Goal: Information Seeking & Learning: Compare options

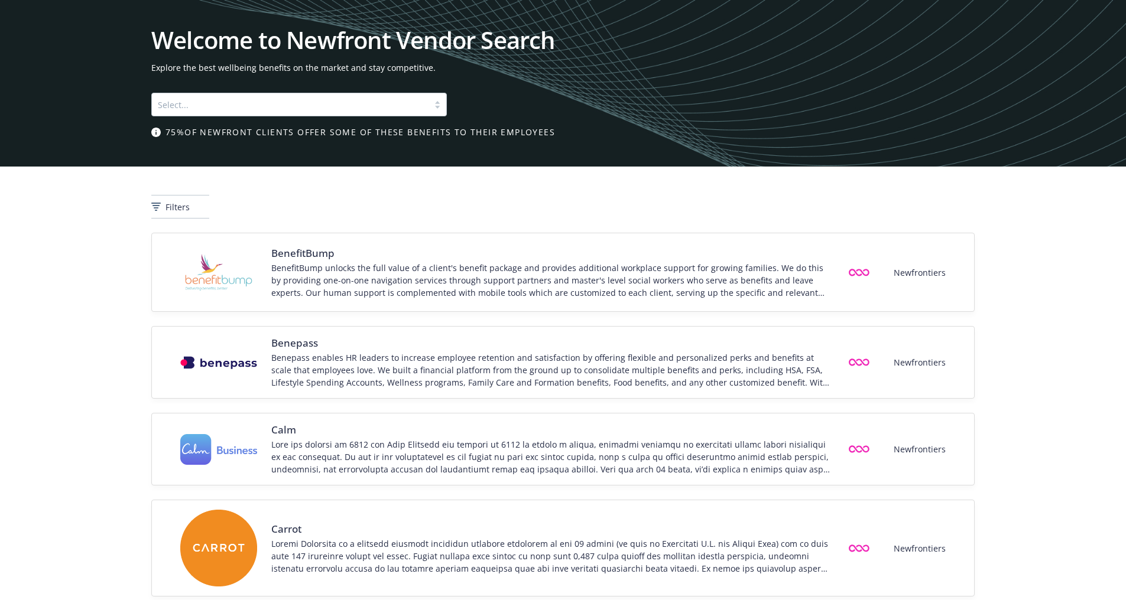
click at [213, 107] on div at bounding box center [290, 105] width 265 height 14
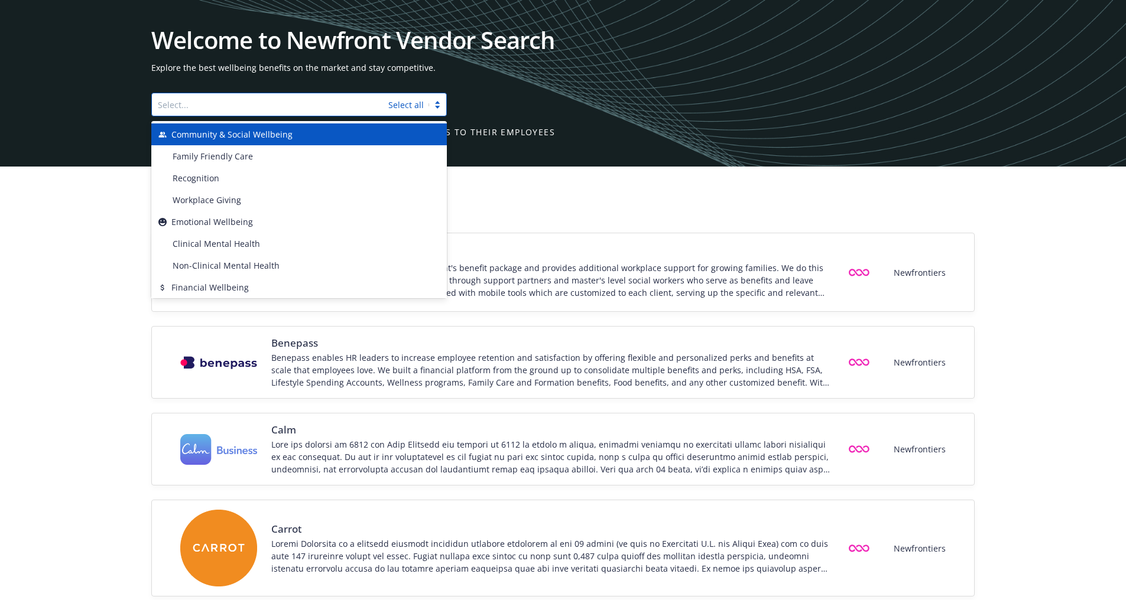
click at [373, 12] on div "Welcome to Newfront Vendor Search Explore the best wellbeing benefits on the ma…" at bounding box center [563, 83] width 1126 height 167
click at [271, 110] on div at bounding box center [270, 105] width 225 height 14
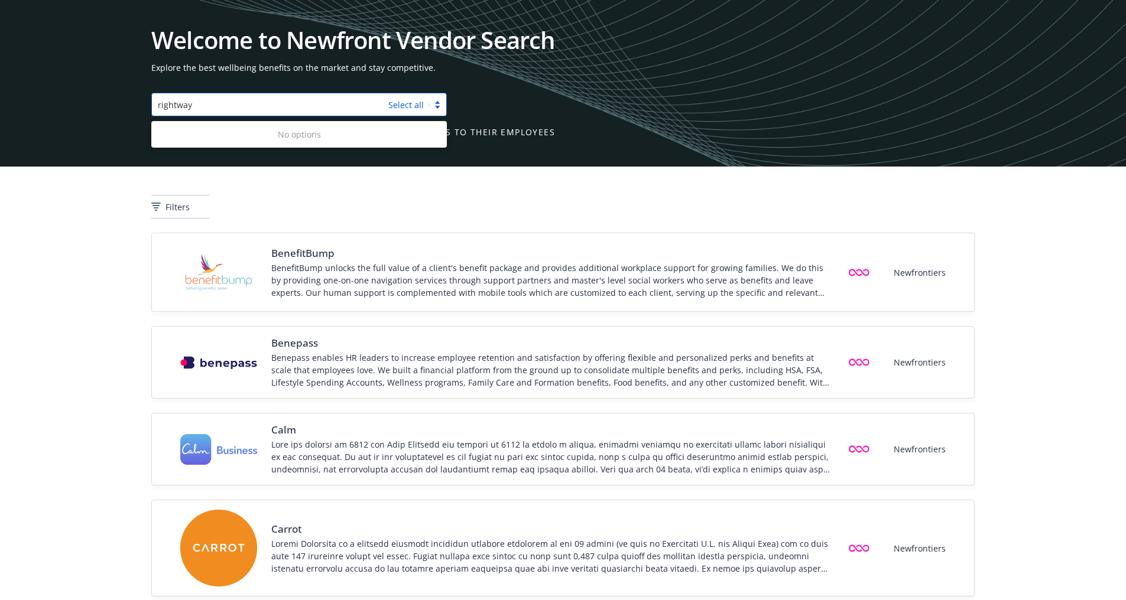
type input "rightway"
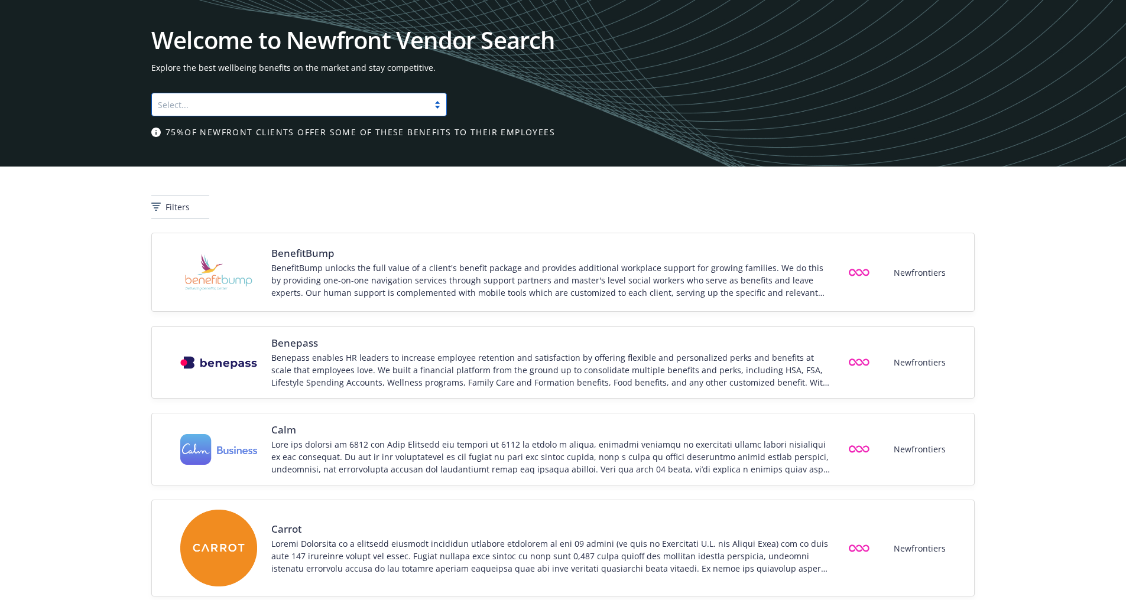
click at [271, 110] on div at bounding box center [290, 105] width 265 height 14
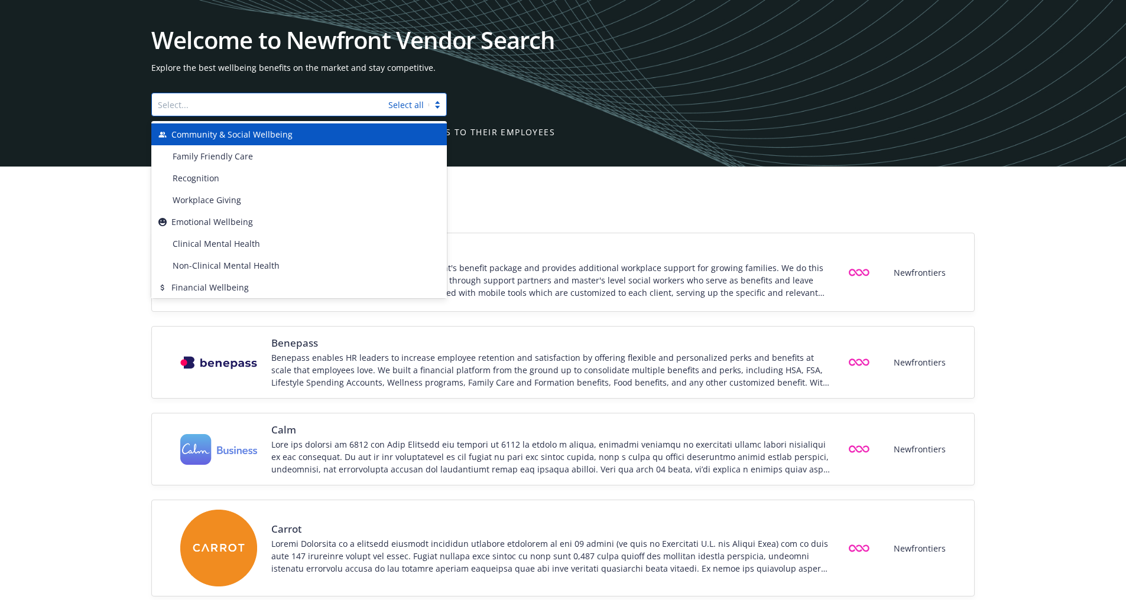
click at [207, 105] on div at bounding box center [270, 105] width 225 height 14
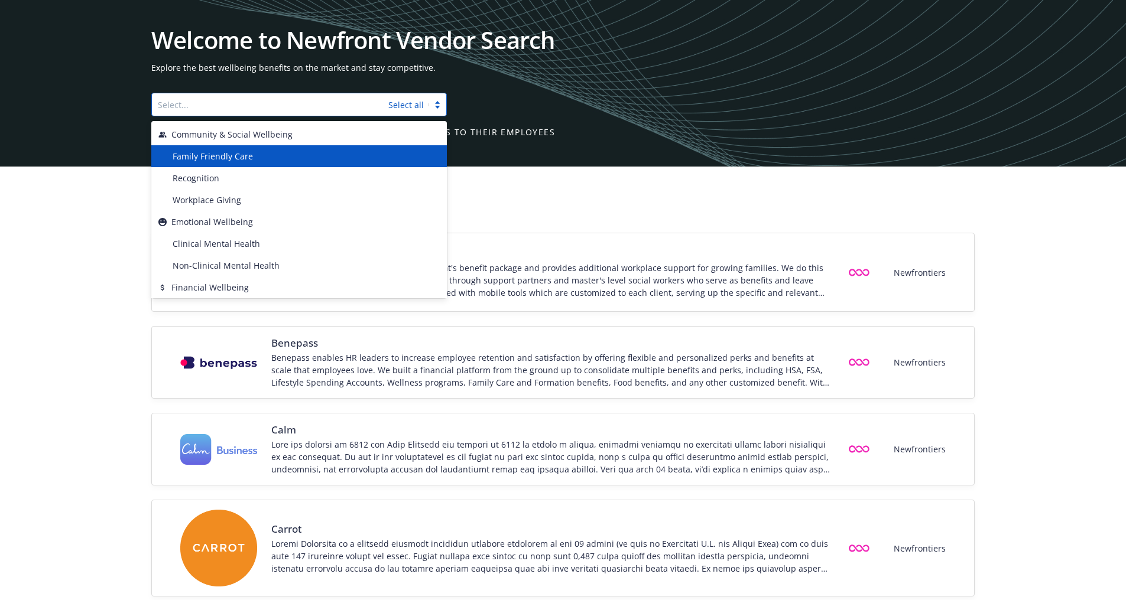
click at [89, 226] on div "Filters" at bounding box center [563, 200] width 1126 height 66
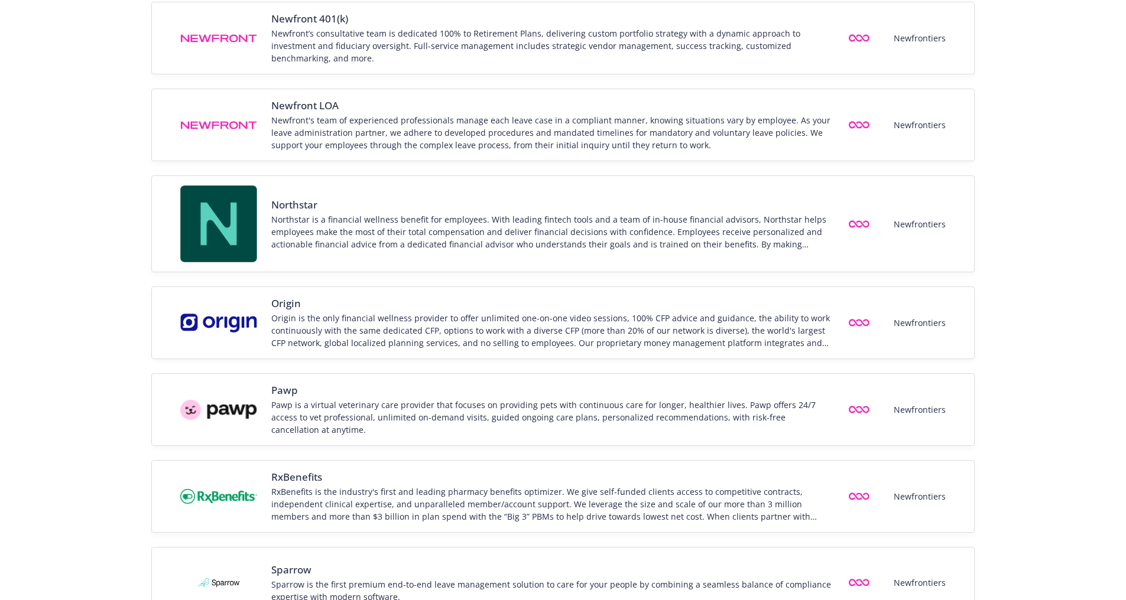
scroll to position [1466, 0]
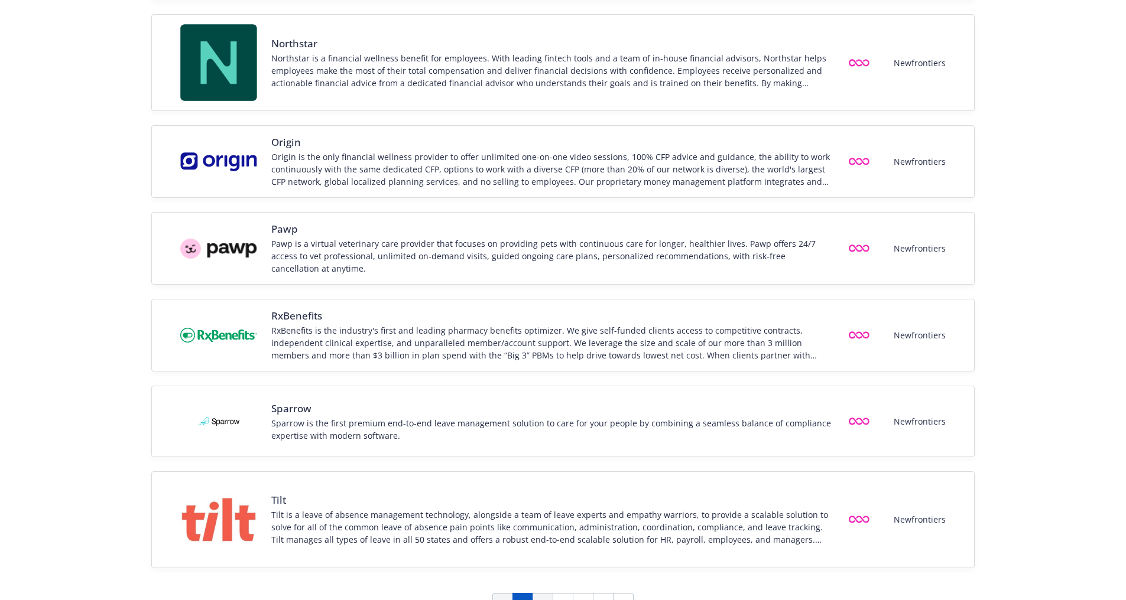
click at [538, 593] on link "2" at bounding box center [543, 603] width 21 height 21
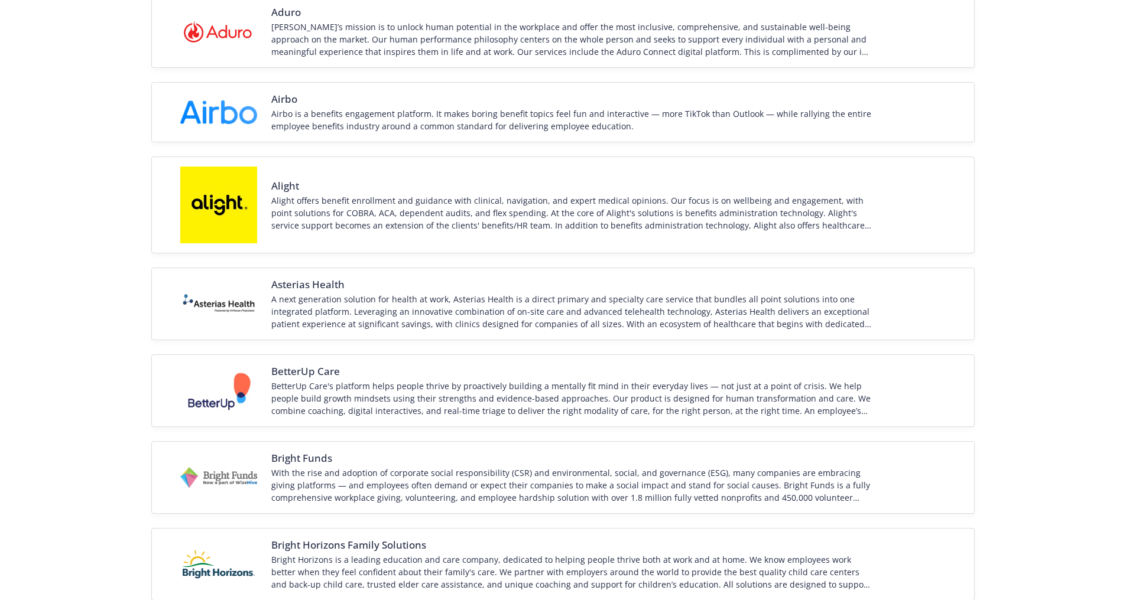
scroll to position [85, 0]
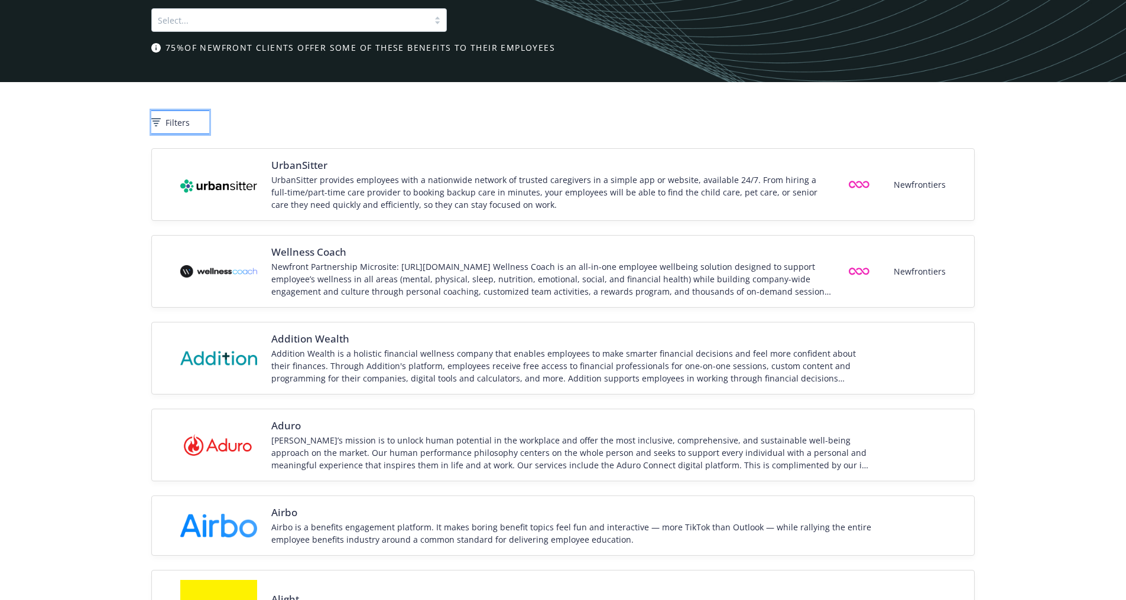
click at [161, 121] on icon at bounding box center [155, 122] width 9 height 8
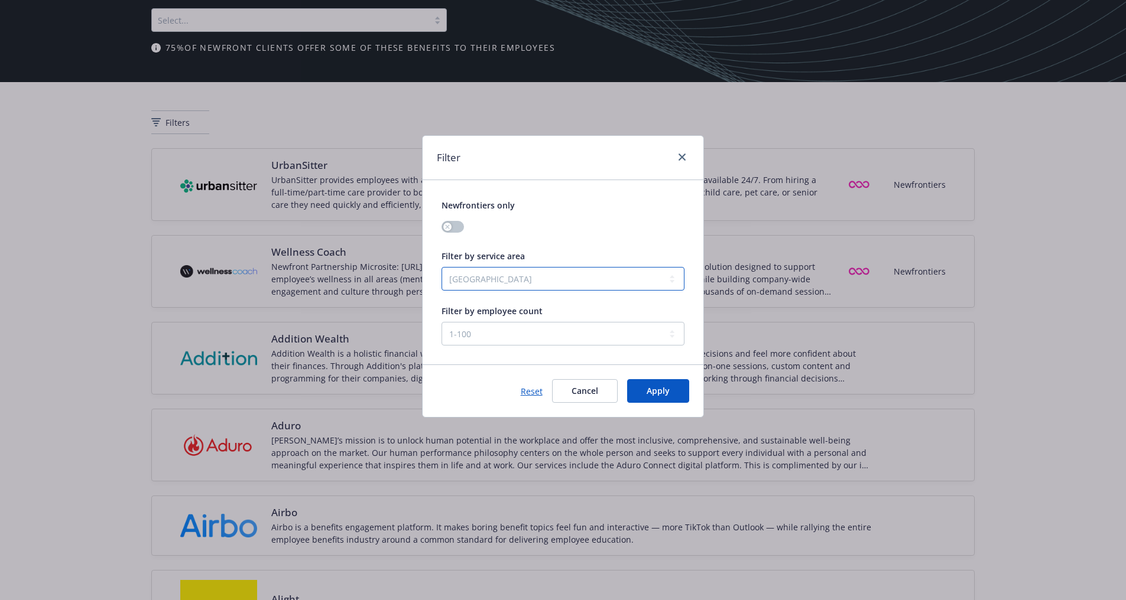
click at [533, 271] on select "United States Global" at bounding box center [563, 279] width 242 height 24
drag, startPoint x: 533, startPoint y: 271, endPoint x: 550, endPoint y: 251, distance: 26.4
click at [533, 271] on select "United States Global" at bounding box center [563, 279] width 242 height 24
click at [681, 155] on icon "close" at bounding box center [682, 157] width 7 height 7
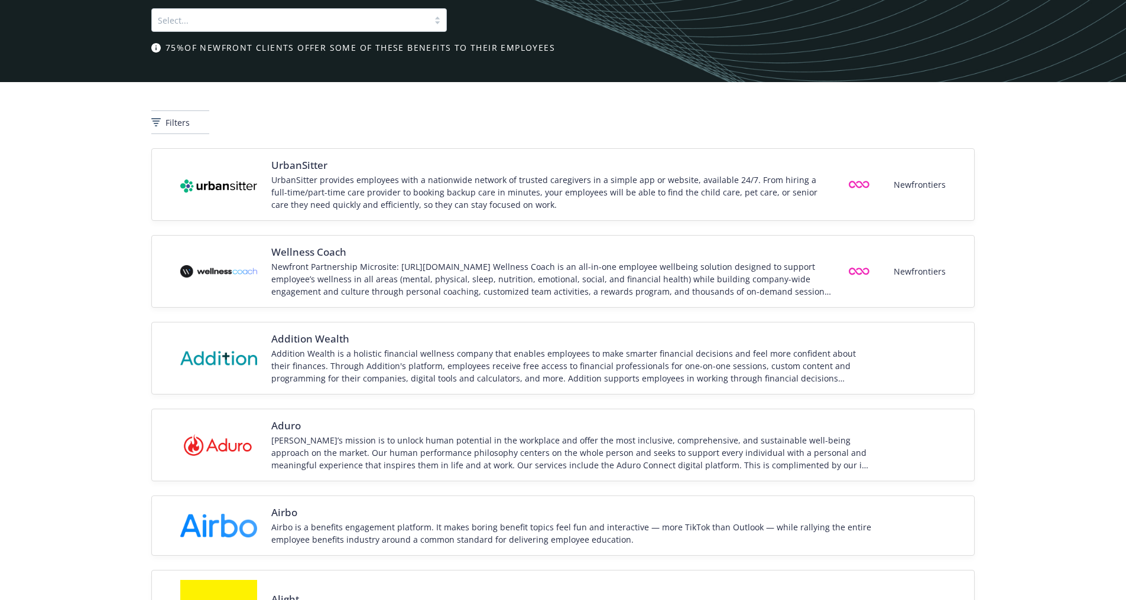
click at [281, 29] on div "Select..." at bounding box center [290, 20] width 277 height 19
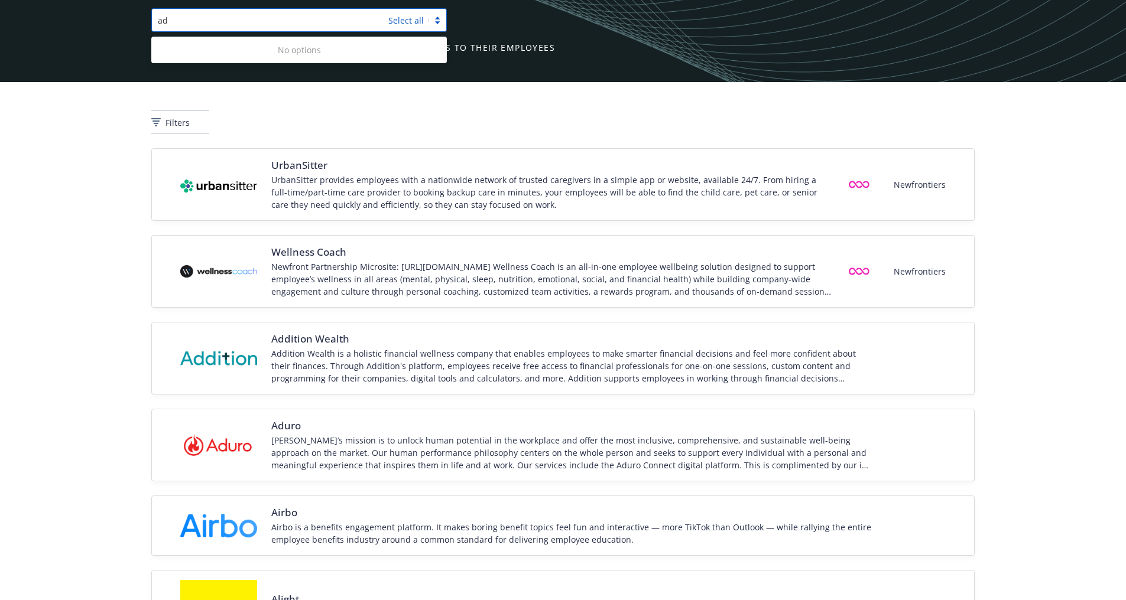
type input "a"
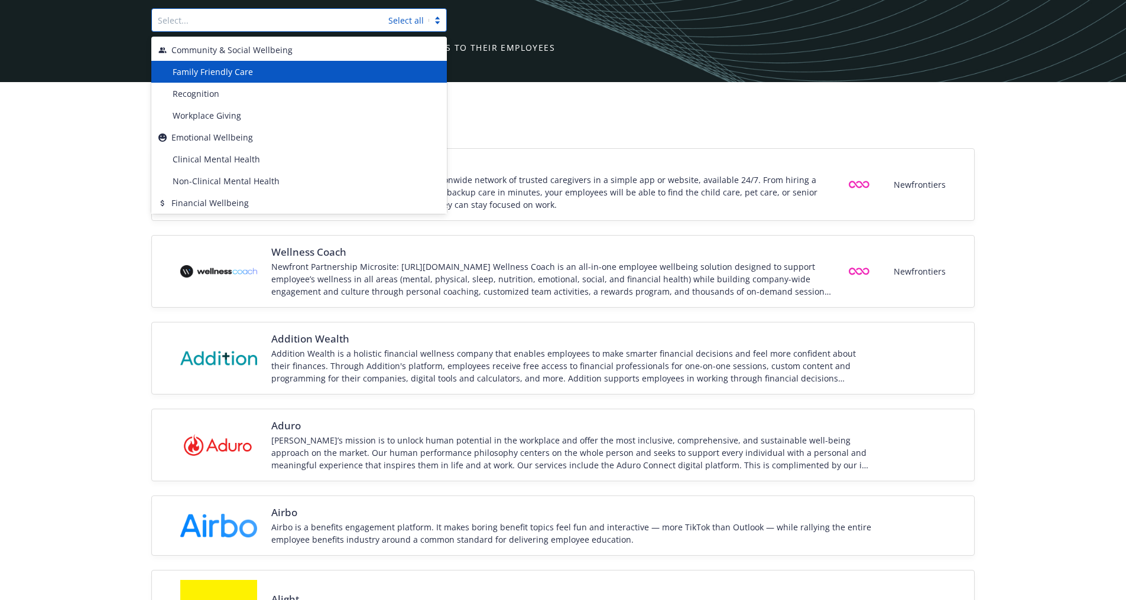
click at [558, 108] on div "Filters" at bounding box center [563, 115] width 1126 height 66
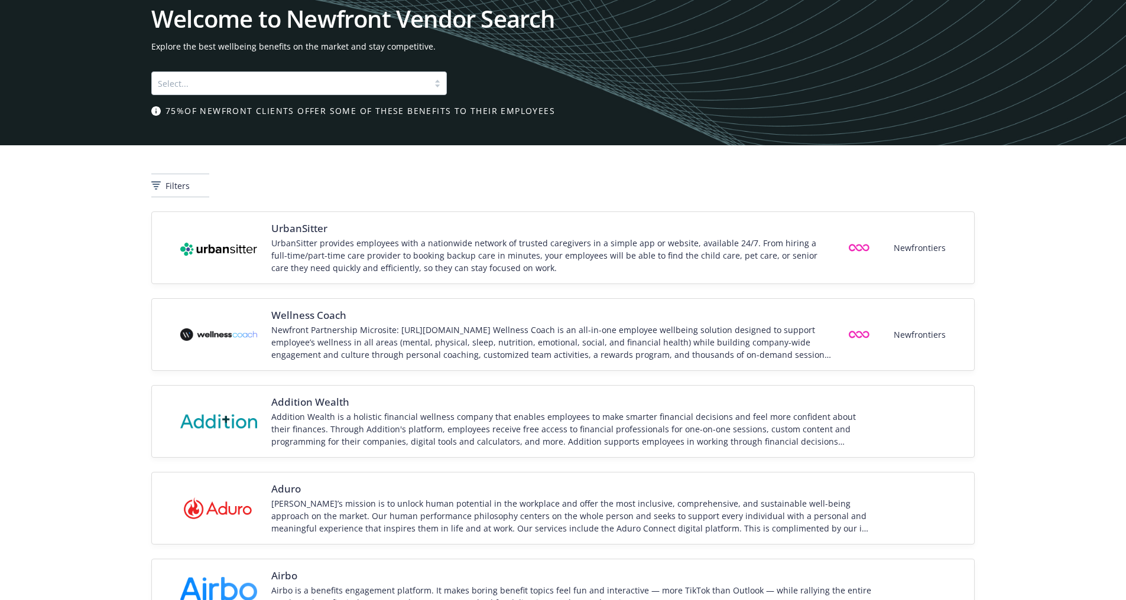
scroll to position [0, 0]
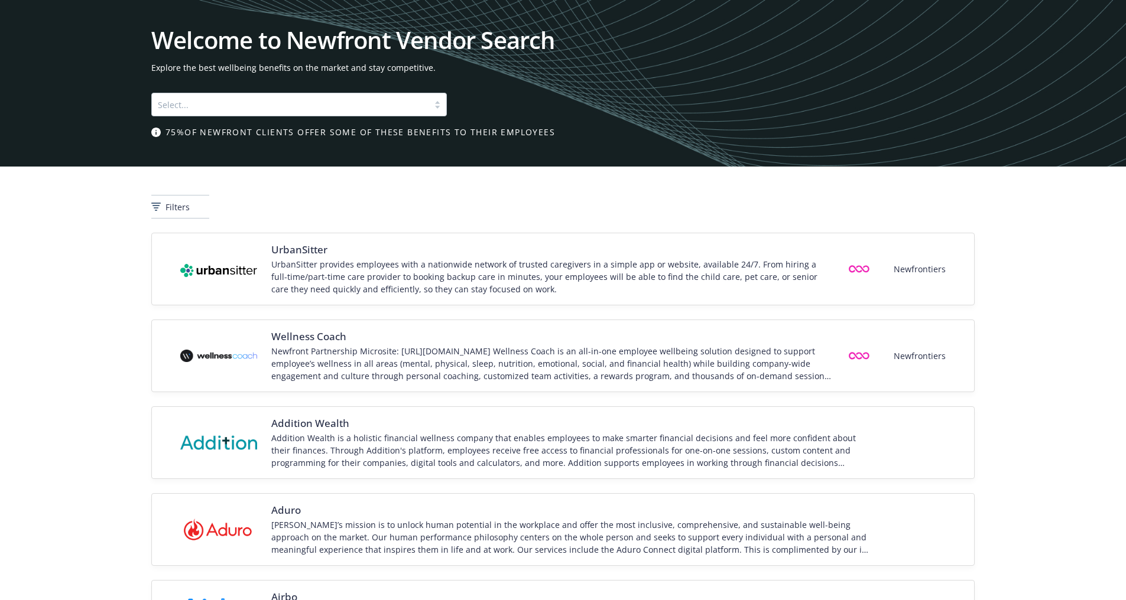
click at [428, 113] on div "Select..." at bounding box center [299, 105] width 296 height 24
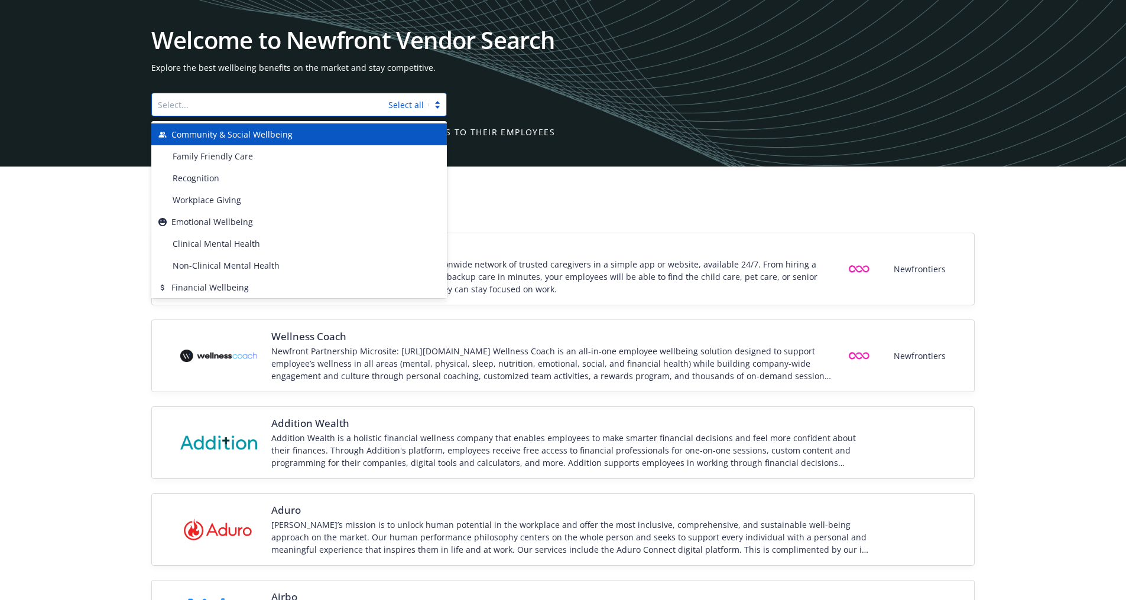
click at [440, 106] on div at bounding box center [437, 105] width 18 height 12
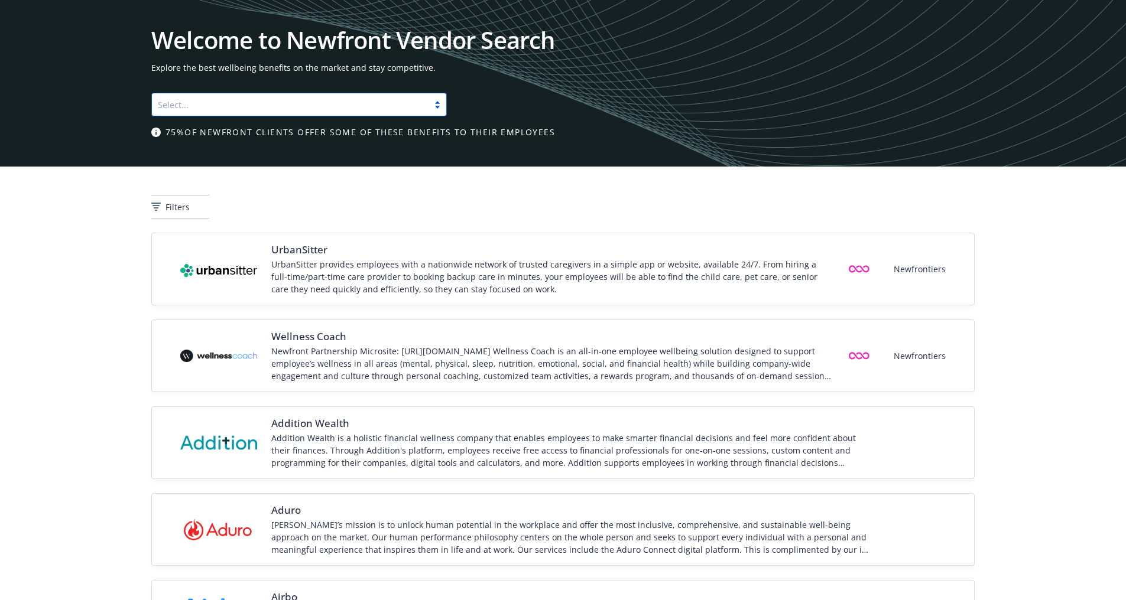
click at [440, 106] on div at bounding box center [437, 104] width 18 height 9
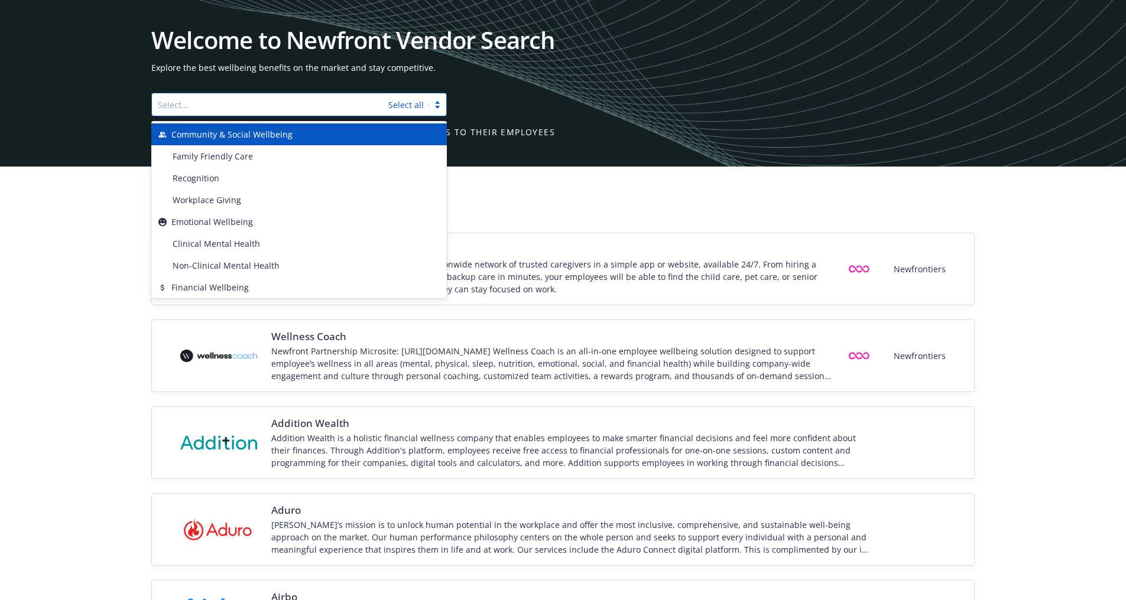
click at [440, 106] on div at bounding box center [437, 105] width 18 height 12
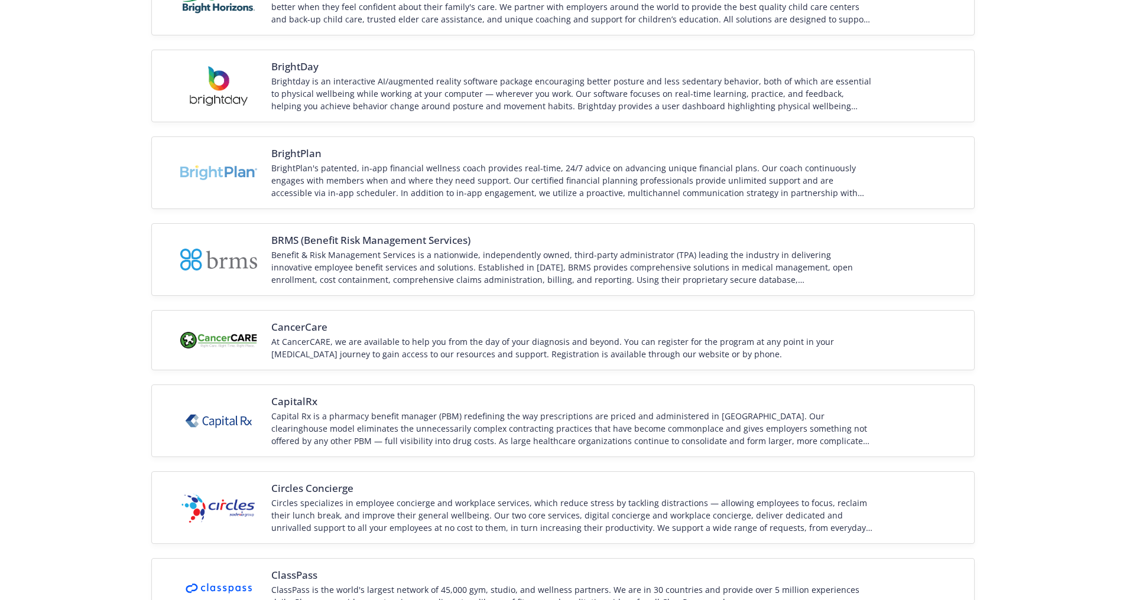
scroll to position [1385, 0]
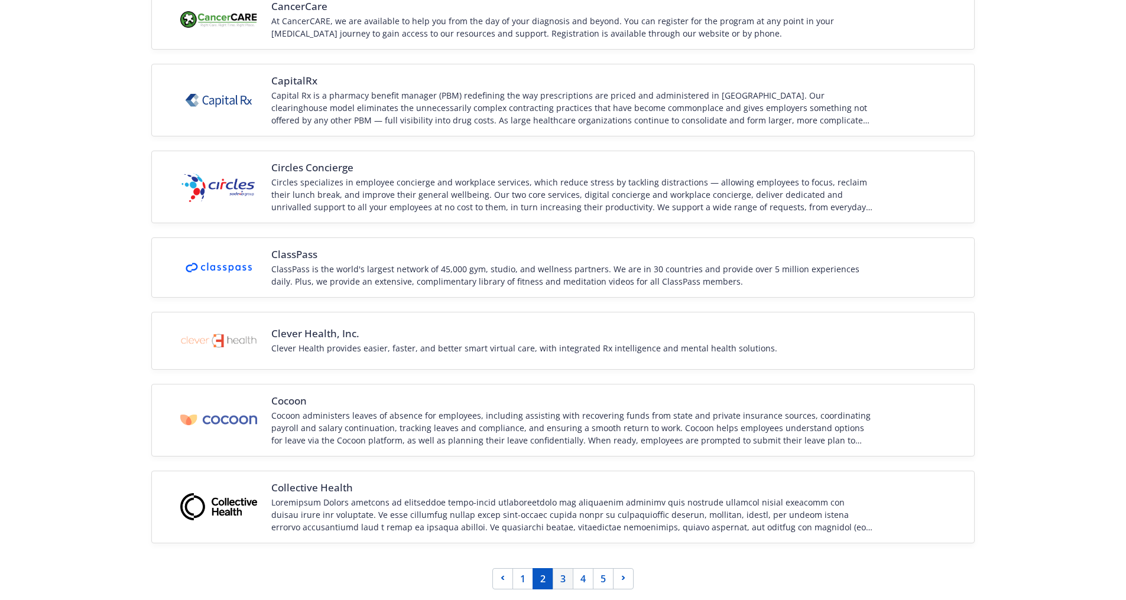
click at [557, 577] on link "3" at bounding box center [563, 579] width 21 height 21
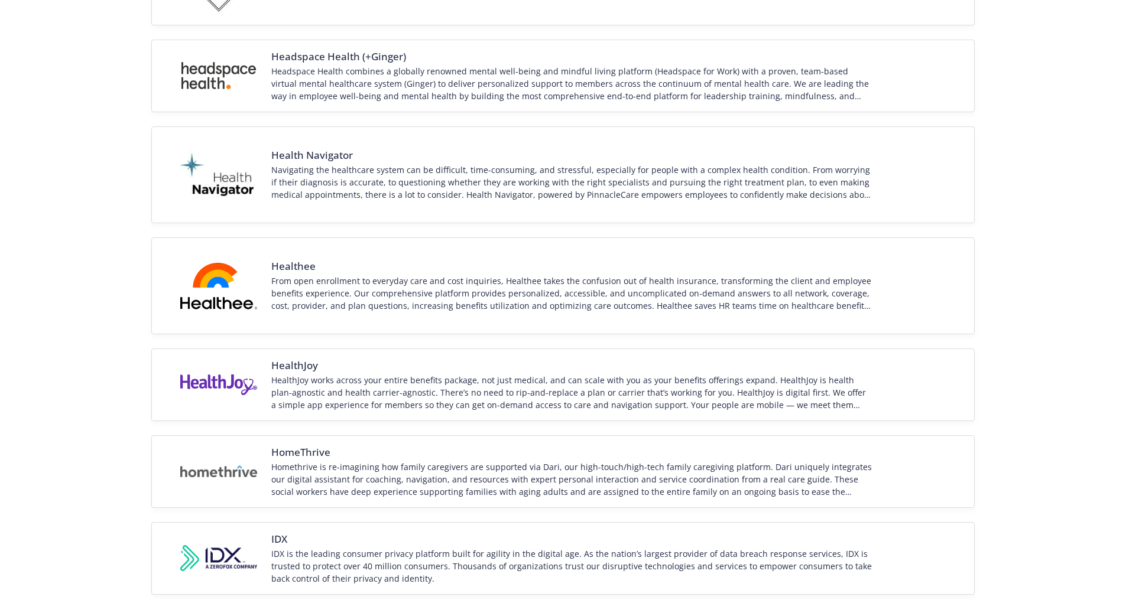
scroll to position [1526, 0]
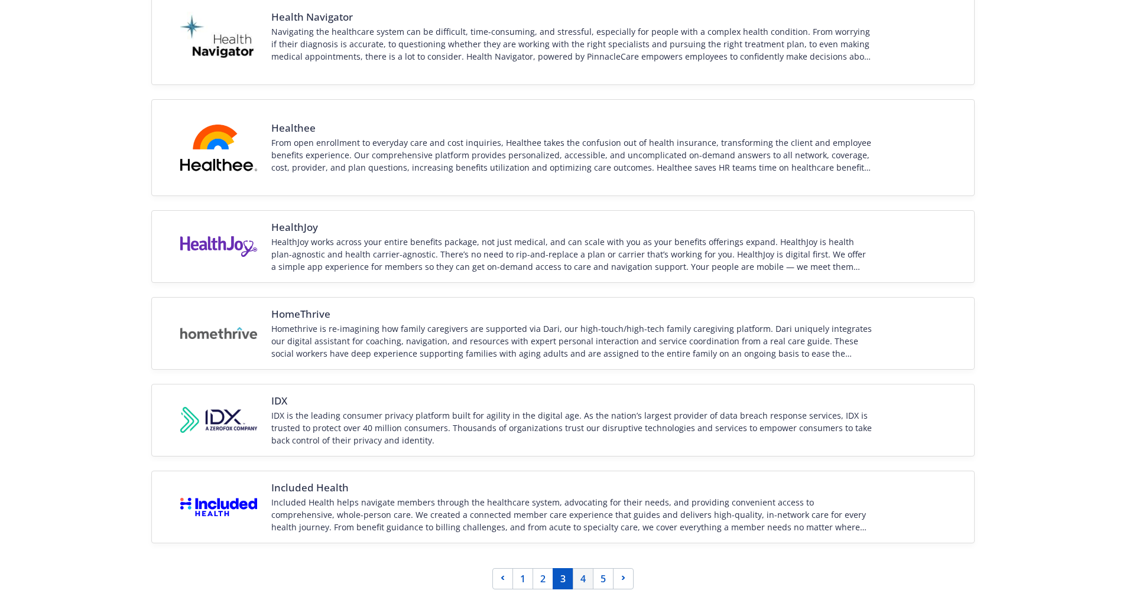
click at [576, 570] on link "4" at bounding box center [583, 579] width 21 height 21
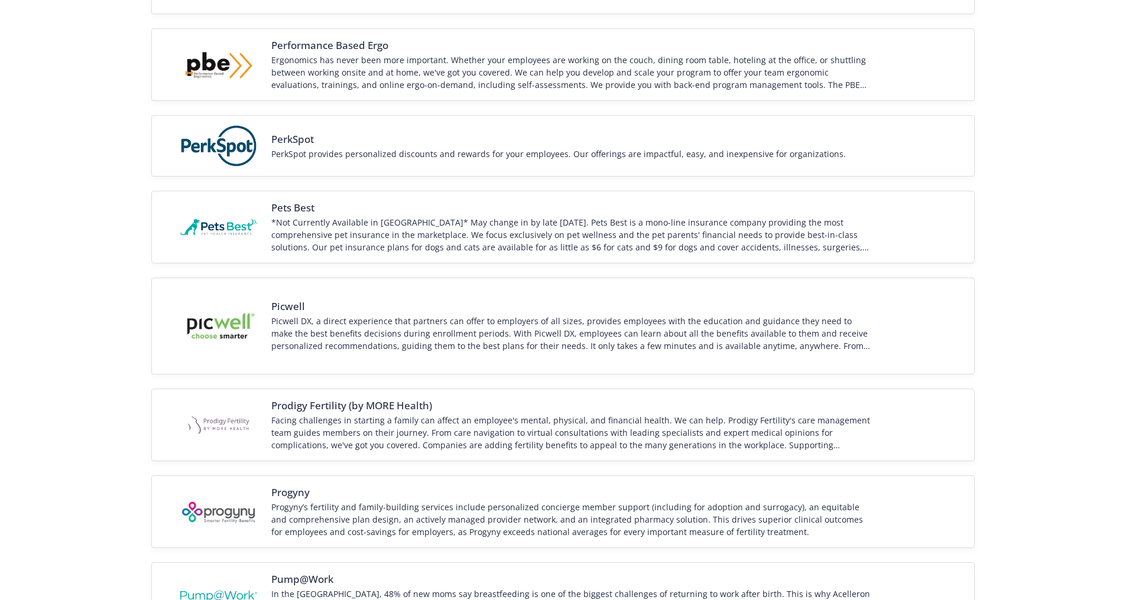
scroll to position [1470, 0]
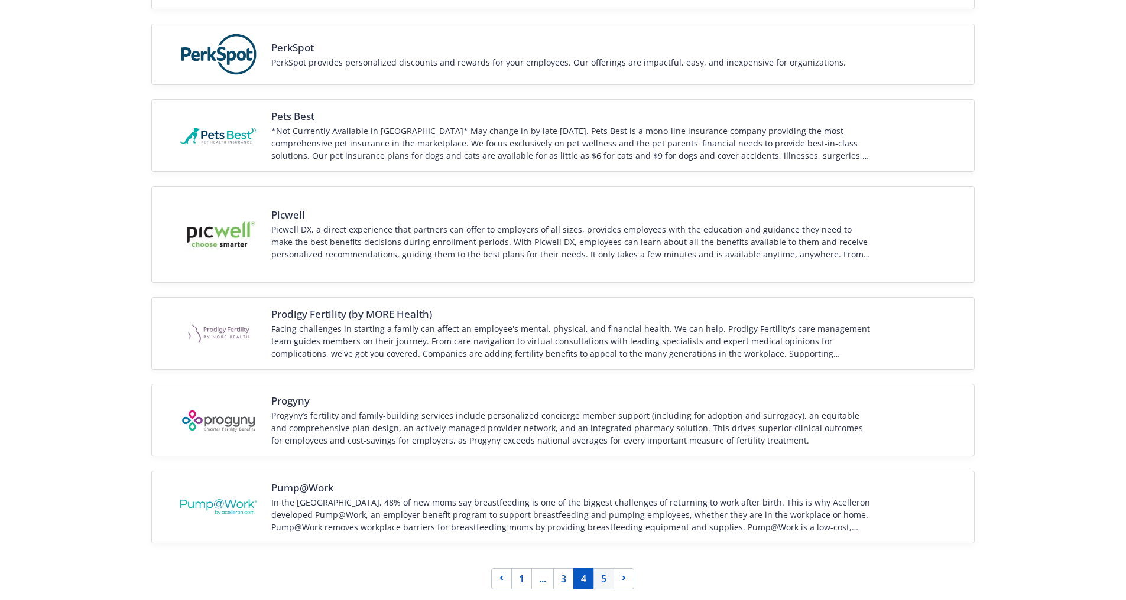
click at [597, 576] on link "5" at bounding box center [603, 579] width 21 height 21
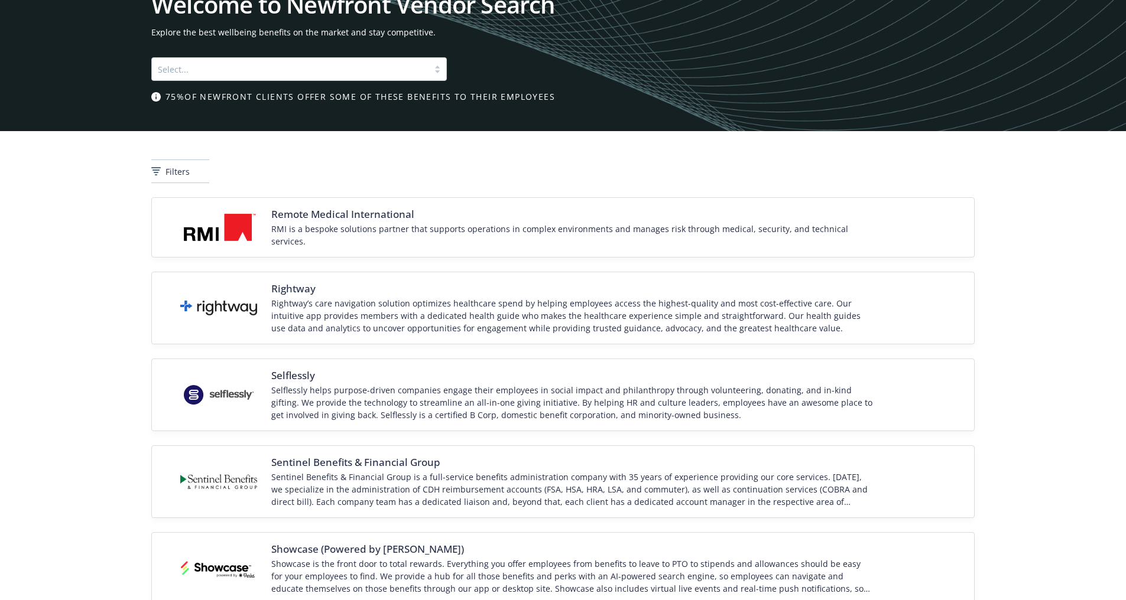
scroll to position [0, 0]
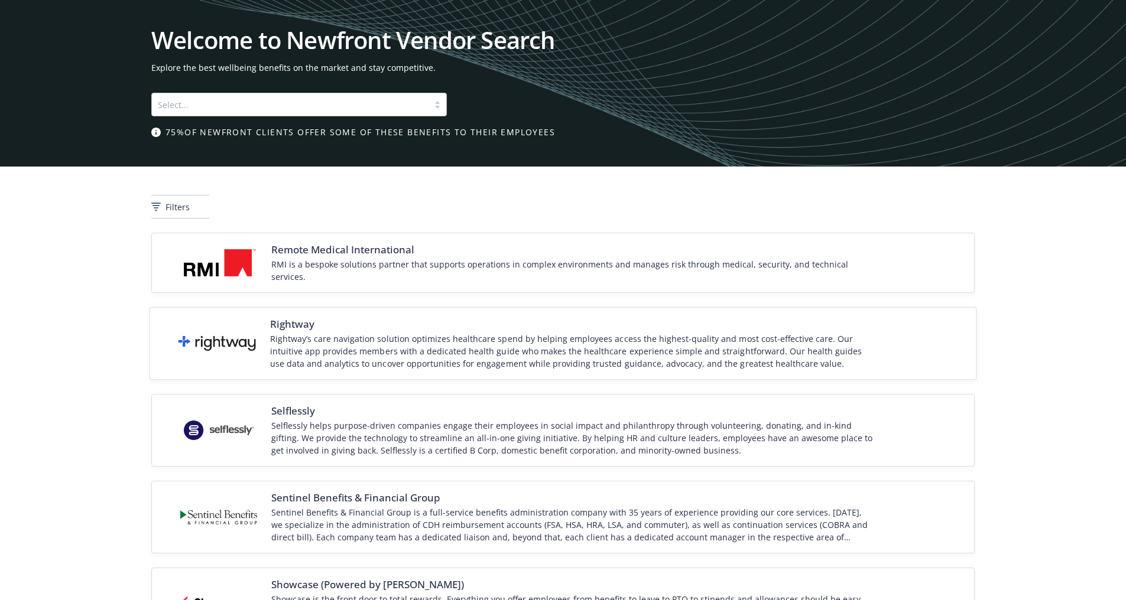
click at [331, 326] on div "Rightway Rightway’s care navigation solution optimizes healthcare spend by help…" at bounding box center [572, 343] width 604 height 53
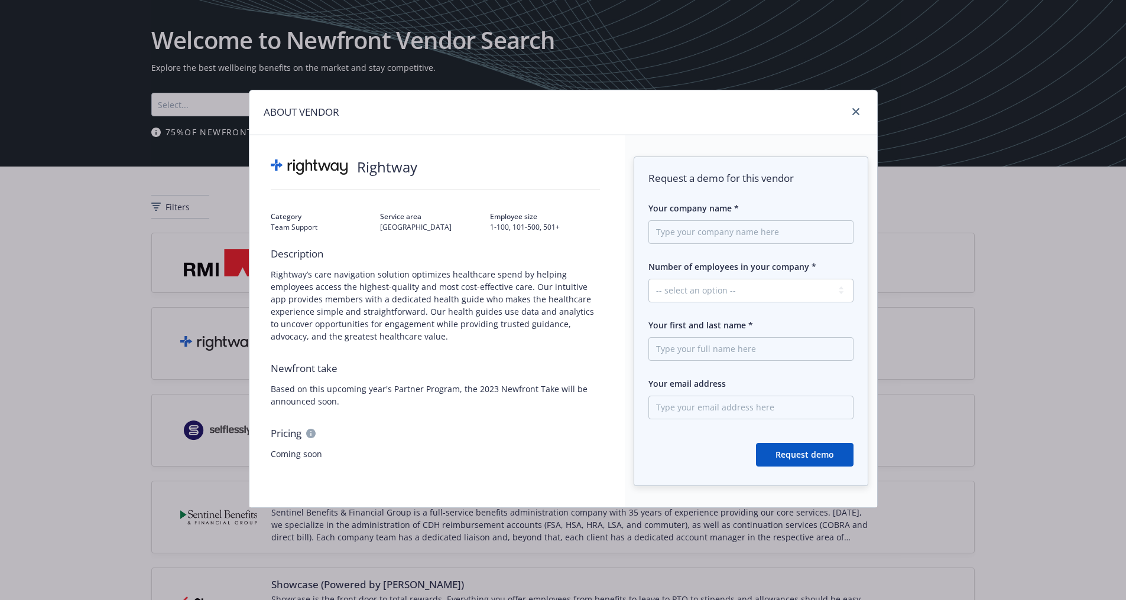
click at [403, 348] on div "Description Rightway’s care navigation solution optimizes healthcare spend by h…" at bounding box center [436, 353] width 330 height 213
click at [699, 175] on span "Request a demo for this vendor" at bounding box center [750, 178] width 204 height 14
click at [291, 167] on img at bounding box center [309, 167] width 77 height 15
click at [703, 232] on input "Your company name *" at bounding box center [750, 232] width 204 height 24
click at [520, 321] on span "Rightway’s care navigation solution optimizes healthcare spend by helping emplo…" at bounding box center [436, 305] width 330 height 74
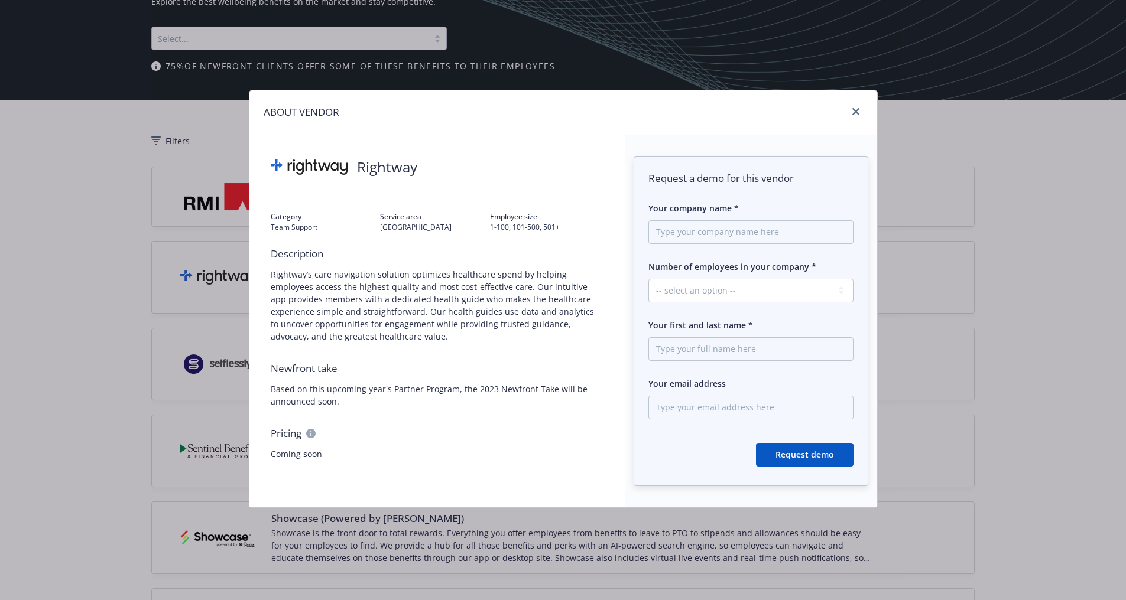
scroll to position [59, 0]
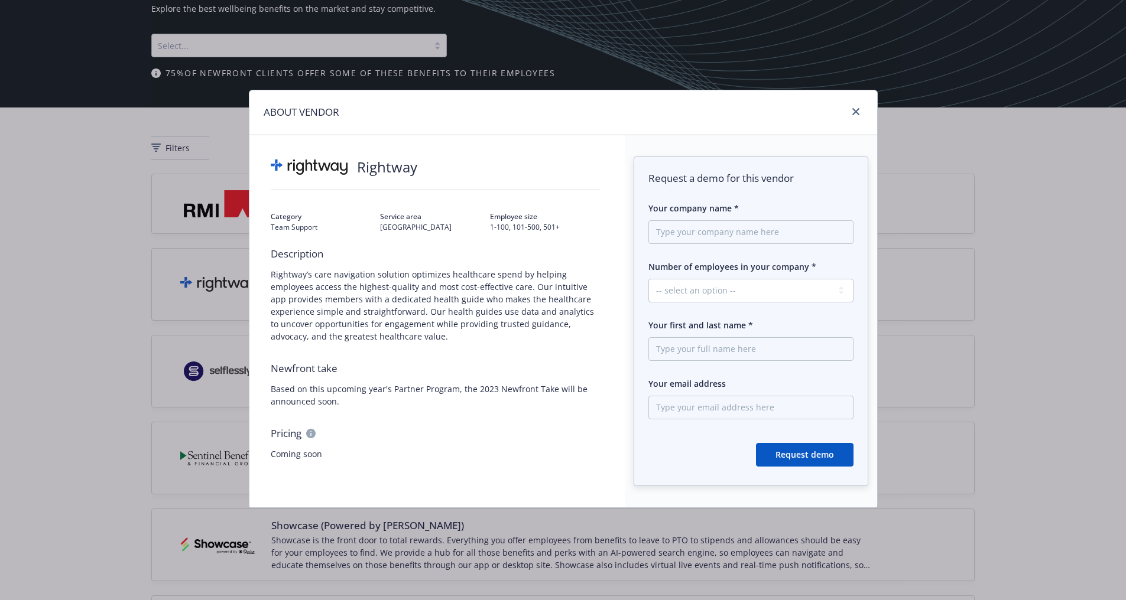
click at [306, 115] on h1 "ABOUT VENDOR" at bounding box center [302, 112] width 76 height 15
click at [858, 115] on icon "close" at bounding box center [855, 111] width 7 height 7
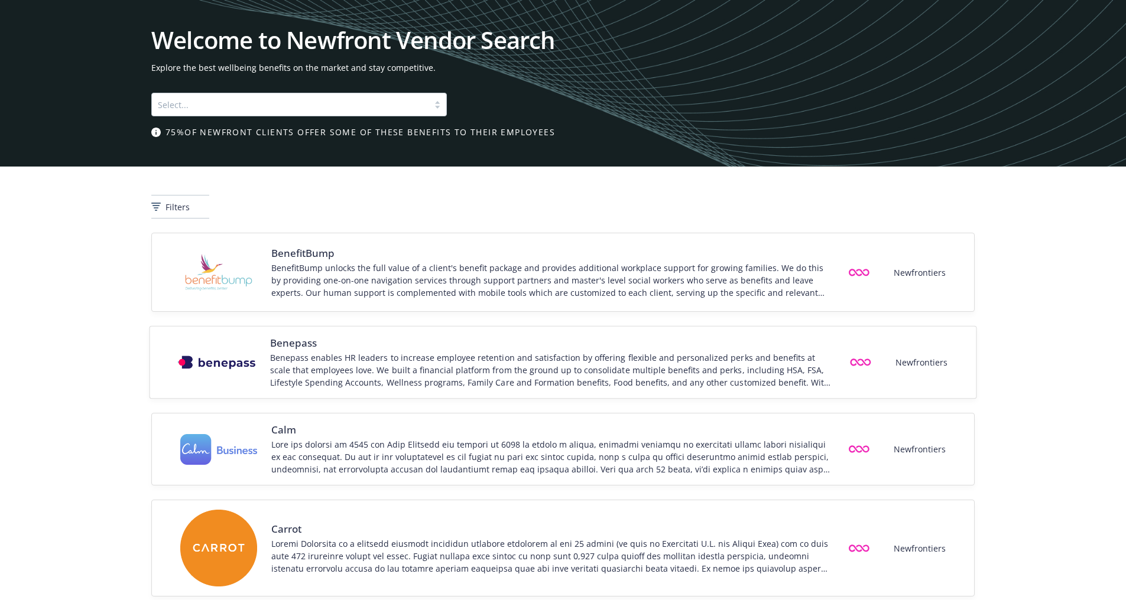
click at [498, 352] on div "Benepass enables HR leaders to increase employee retention and satisfaction by …" at bounding box center [551, 370] width 563 height 37
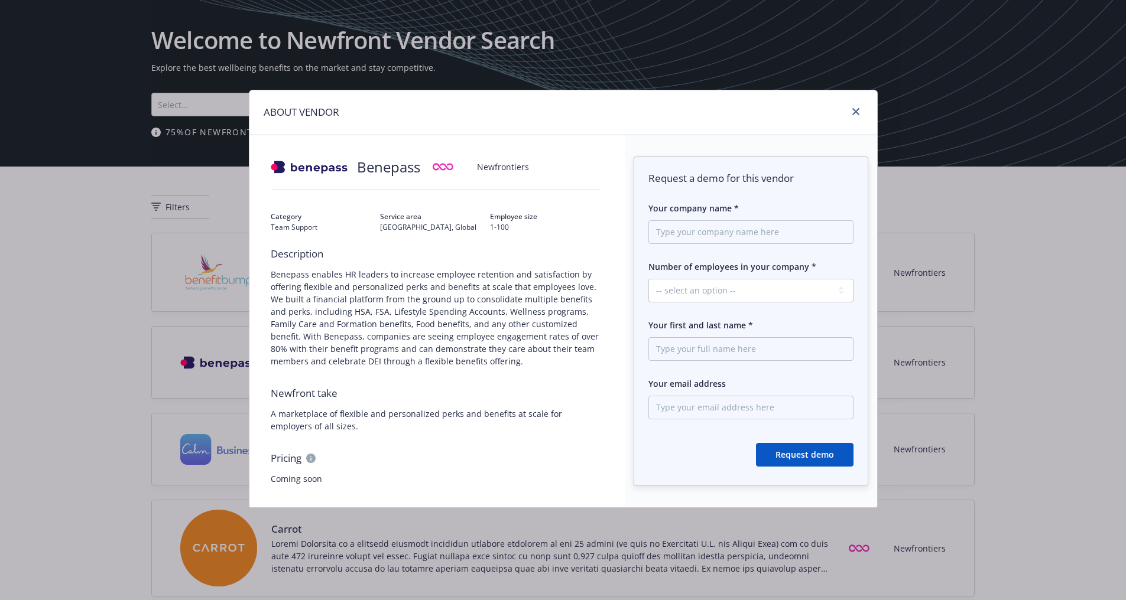
click at [500, 317] on span "Benepass enables HR leaders to increase employee retention and satisfaction by …" at bounding box center [436, 317] width 330 height 99
click at [304, 458] on div "Pricing" at bounding box center [288, 459] width 35 height 14
click at [311, 457] on icon at bounding box center [310, 458] width 9 height 9
click at [404, 194] on div "Benepass Newfrontiers Category Team Support Service area United States, Global …" at bounding box center [435, 321] width 372 height 372
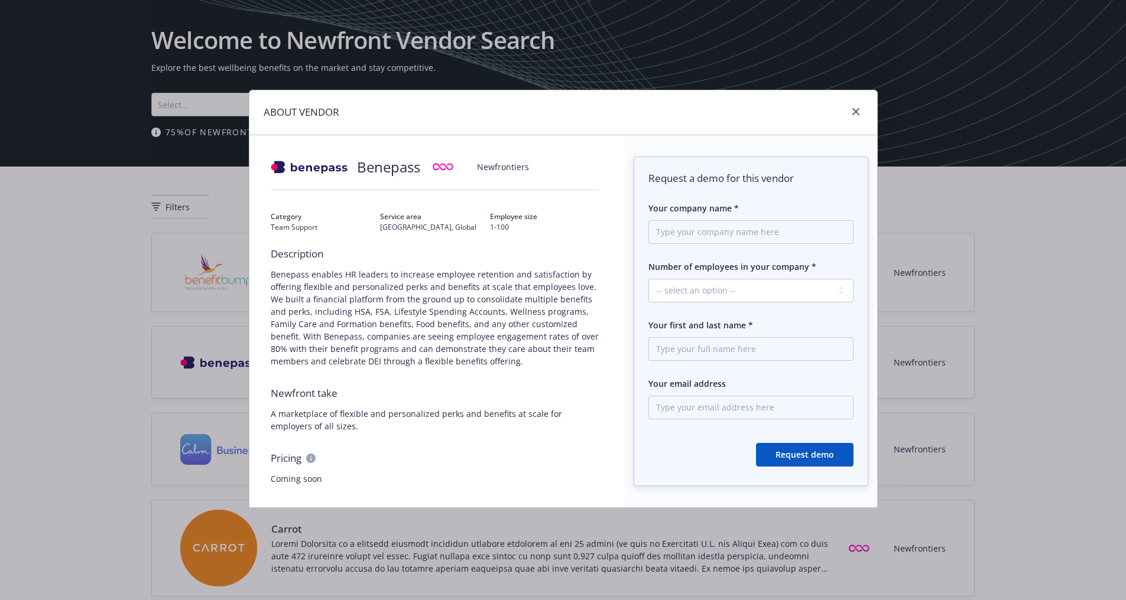
click at [420, 160] on span "Benepass" at bounding box center [388, 167] width 63 height 21
click at [527, 153] on div "Benepass Newfrontiers Category Team Support Service area United States, Global …" at bounding box center [435, 321] width 372 height 372
click at [305, 120] on h1 "ABOUT VENDOR" at bounding box center [302, 112] width 76 height 15
click at [283, 113] on h1 "ABOUT VENDOR" at bounding box center [302, 112] width 76 height 15
click at [860, 112] on link "close" at bounding box center [856, 112] width 14 height 14
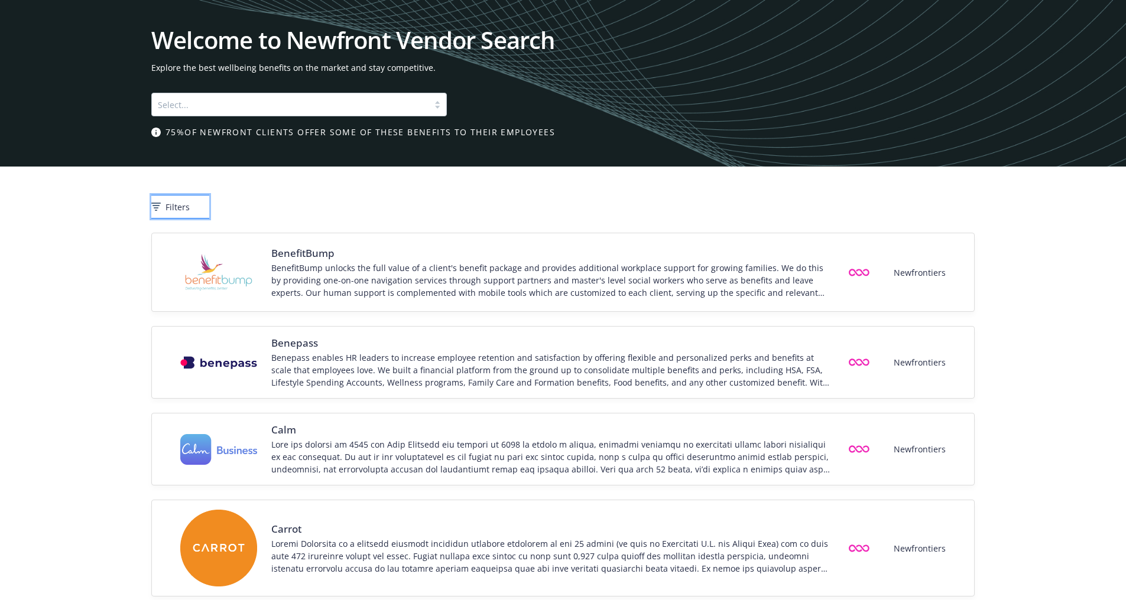
click at [186, 201] on span "Filters" at bounding box center [177, 207] width 24 height 12
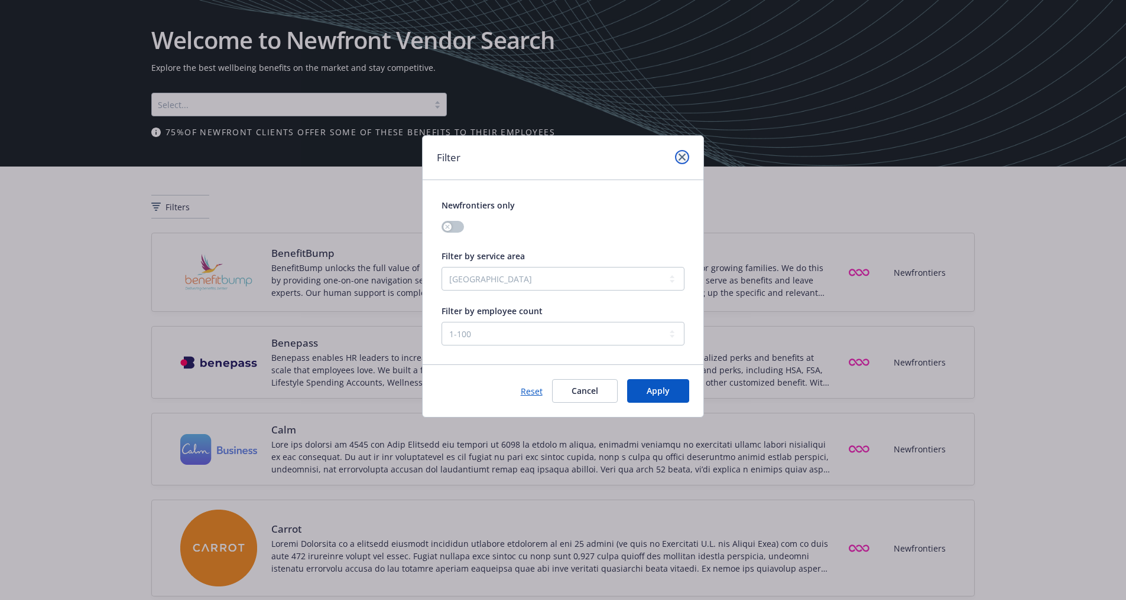
click at [681, 158] on icon "close" at bounding box center [682, 157] width 7 height 7
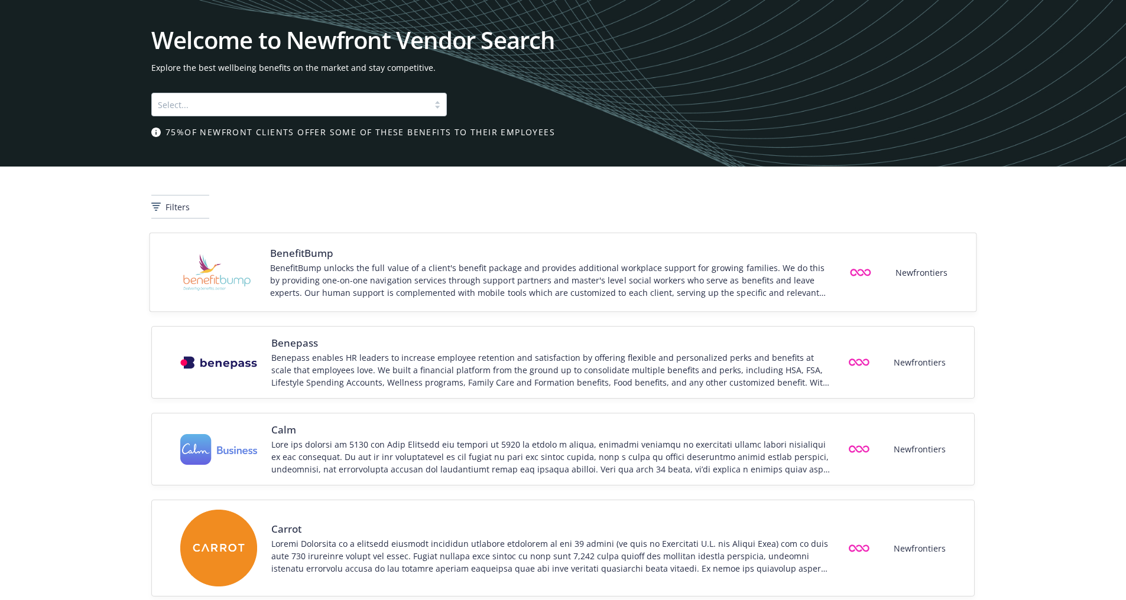
click at [577, 285] on div "BenefitBump unlocks the full value of a client's benefit package and provides a…" at bounding box center [551, 280] width 563 height 37
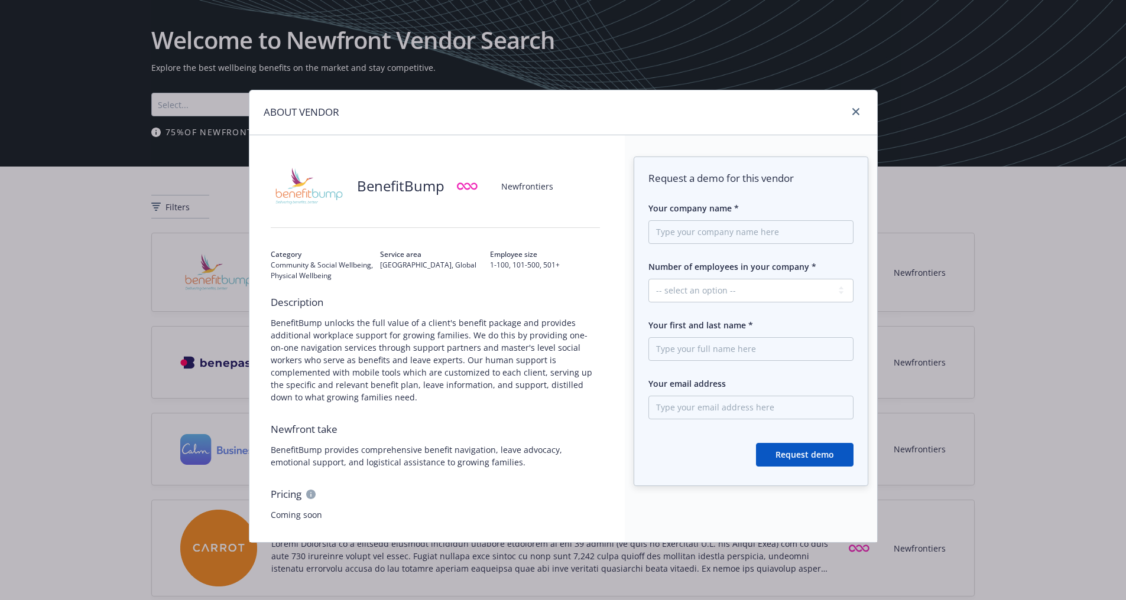
click at [768, 183] on span "Request a demo for this vendor" at bounding box center [750, 178] width 204 height 14
click at [855, 115] on icon "close" at bounding box center [855, 111] width 7 height 7
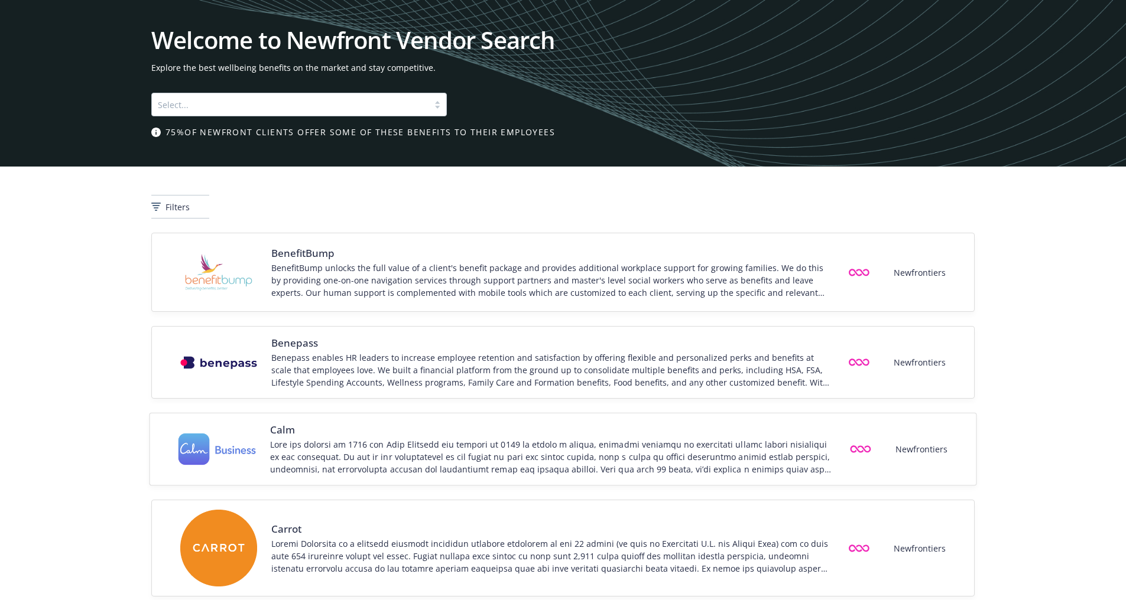
click at [413, 452] on div at bounding box center [551, 457] width 563 height 37
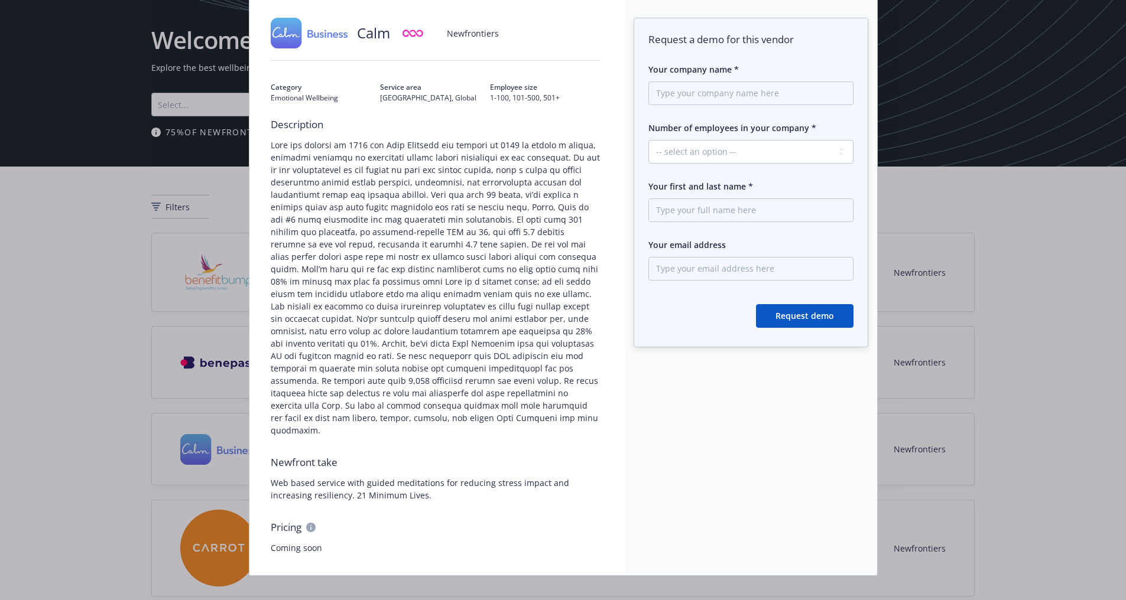
scroll to position [139, 0]
click at [125, 343] on div "ABOUT VENDOR Calm Newfrontiers Category Emotional Wellbeing Service area United…" at bounding box center [563, 300] width 1126 height 600
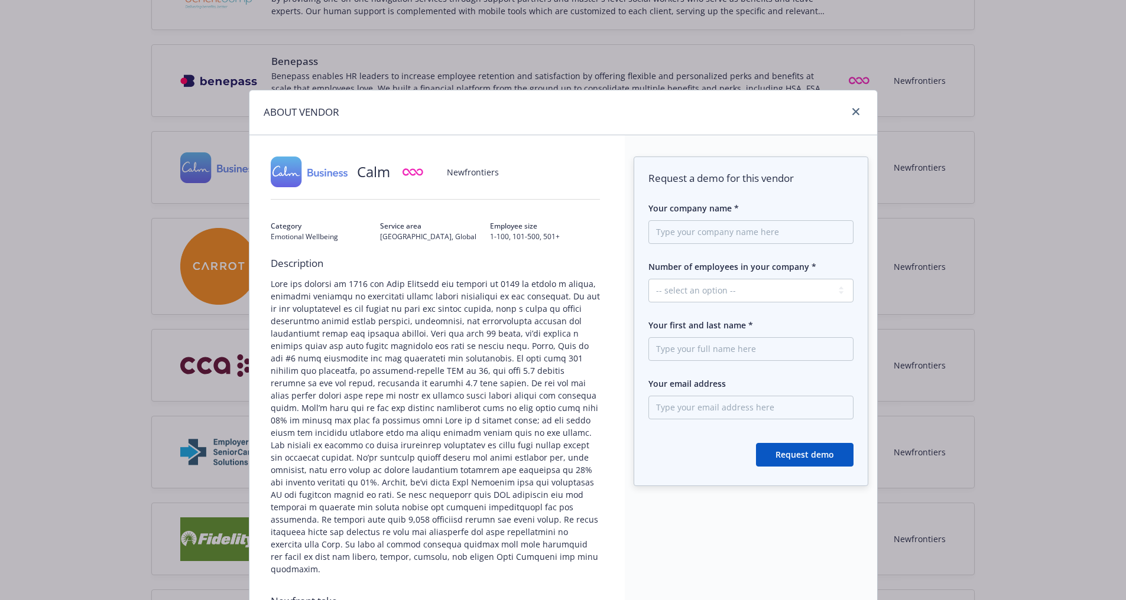
scroll to position [177, 0]
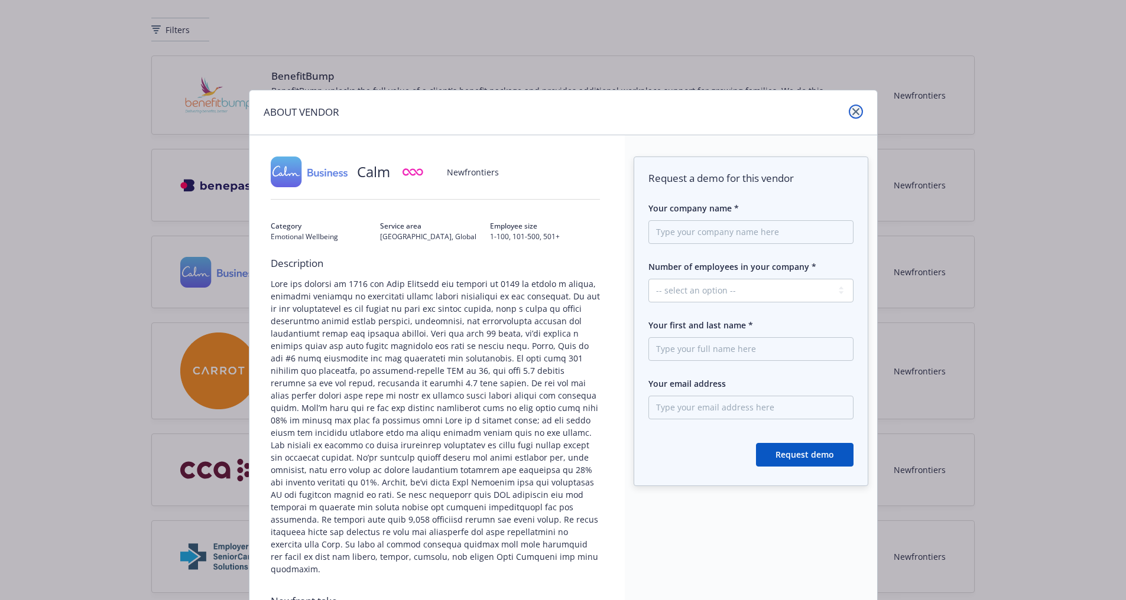
click at [852, 114] on icon "close" at bounding box center [855, 111] width 7 height 7
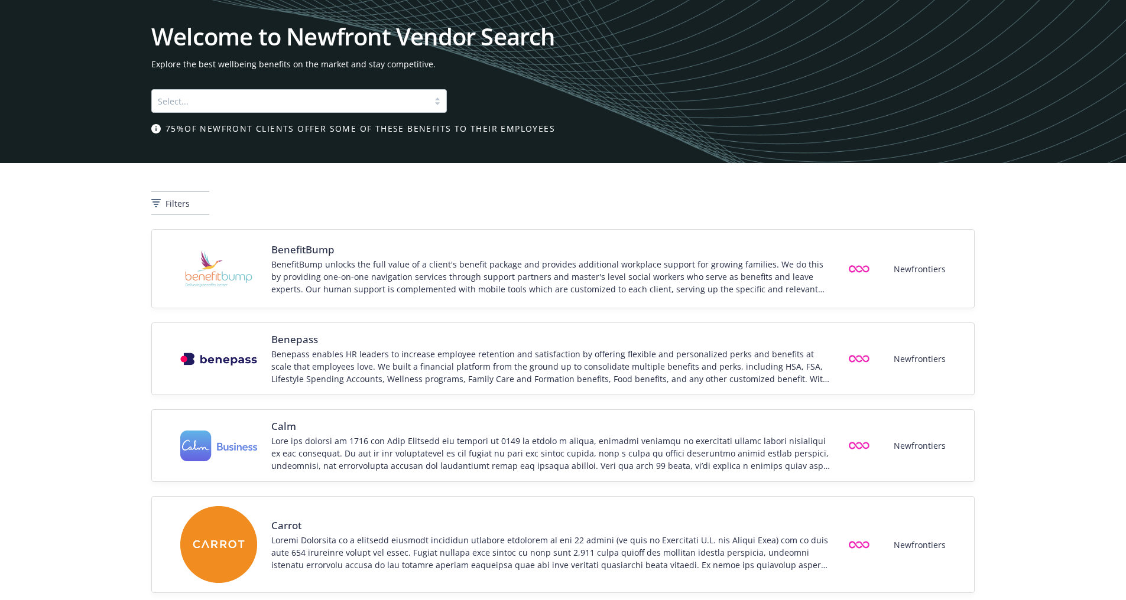
scroll to position [0, 0]
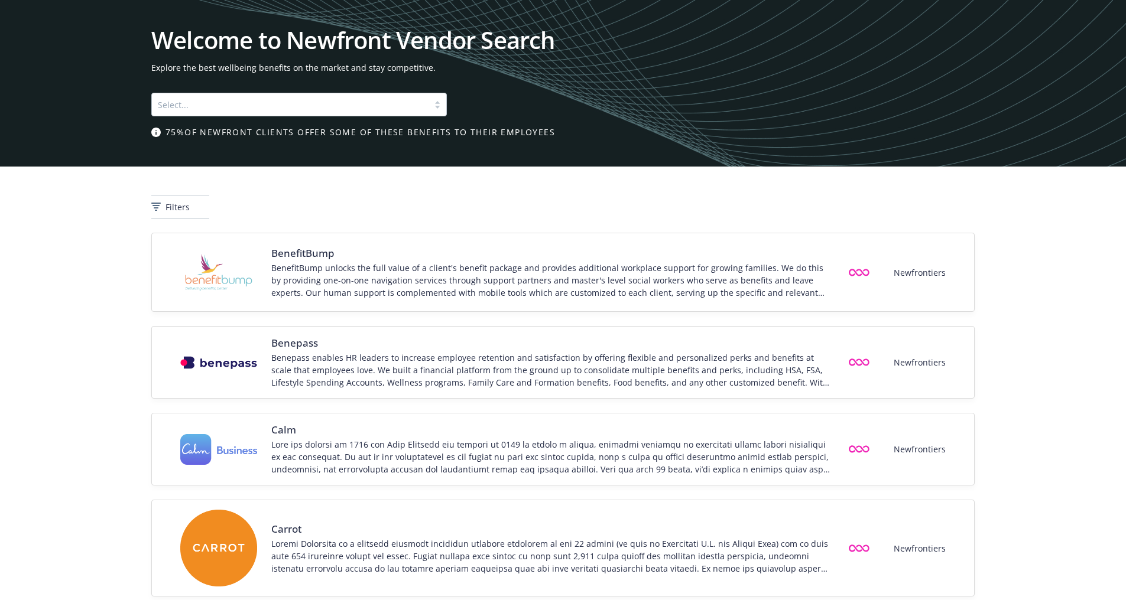
click at [570, 169] on div "Filters" at bounding box center [563, 200] width 1126 height 66
click at [810, 129] on div "75% of Newfront clients offer some of these benefits to their employees" at bounding box center [562, 132] width 823 height 12
click at [792, 147] on div "Welcome to Newfront Vendor Search Explore the best wellbeing benefits on the ma…" at bounding box center [563, 83] width 1126 height 167
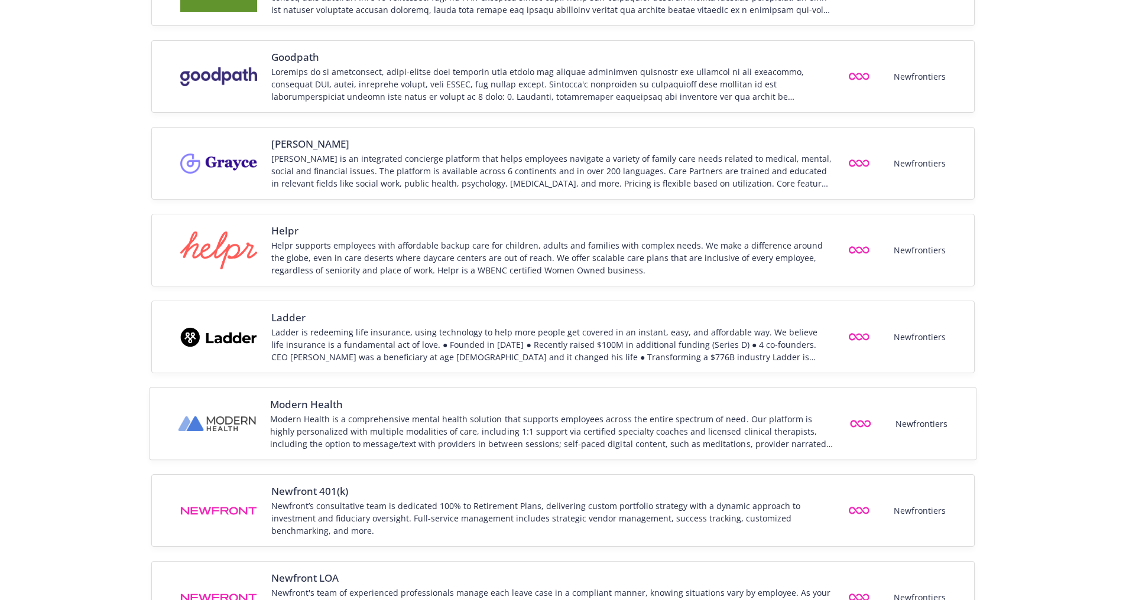
scroll to position [1064, 0]
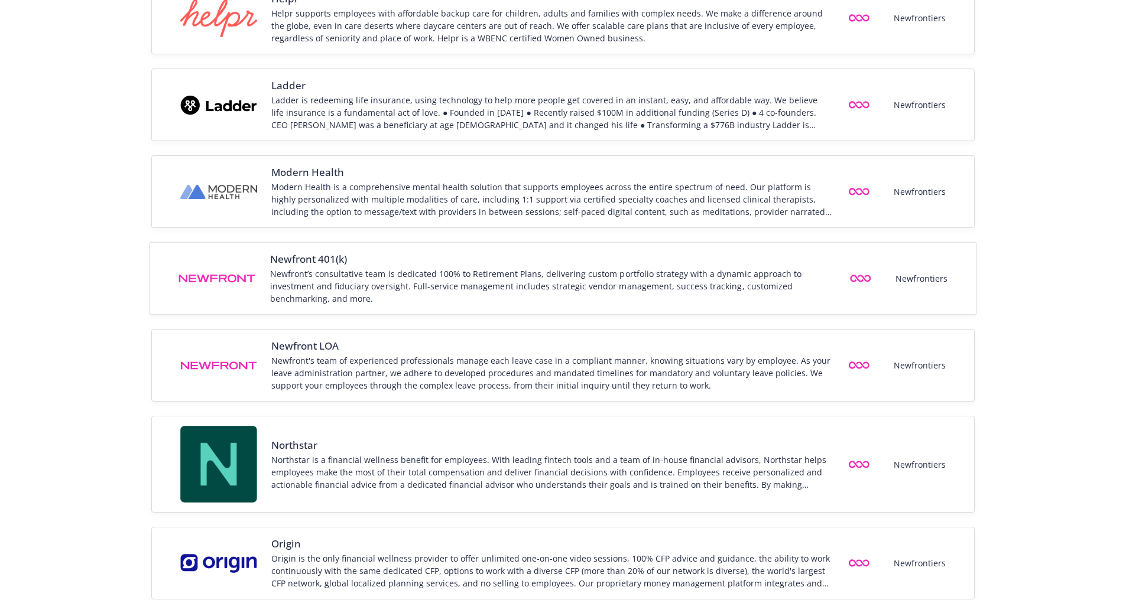
click at [631, 248] on div "Newfront 401(k) Newfront’s consultative team is dedicated 100% to Retirement Pl…" at bounding box center [563, 279] width 826 height 72
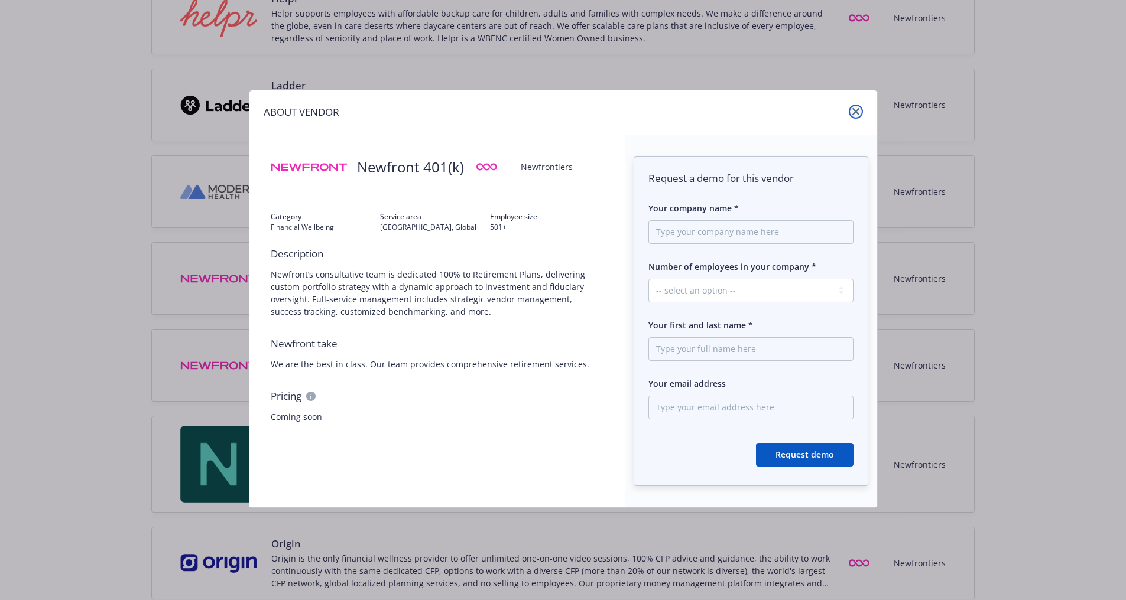
click at [856, 113] on icon "close" at bounding box center [855, 111] width 7 height 7
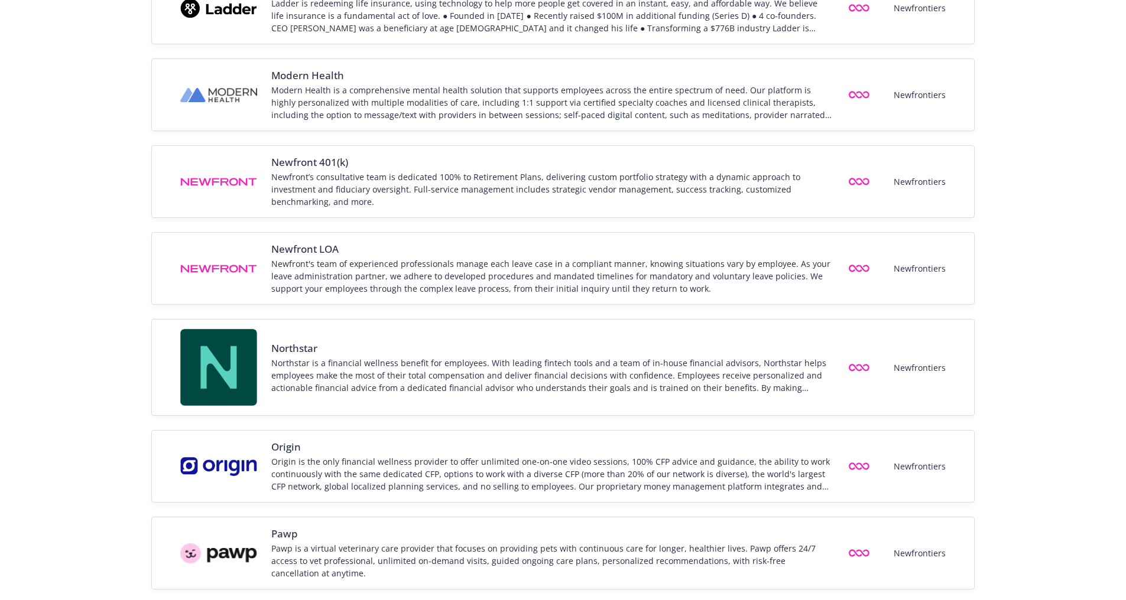
scroll to position [1466, 0]
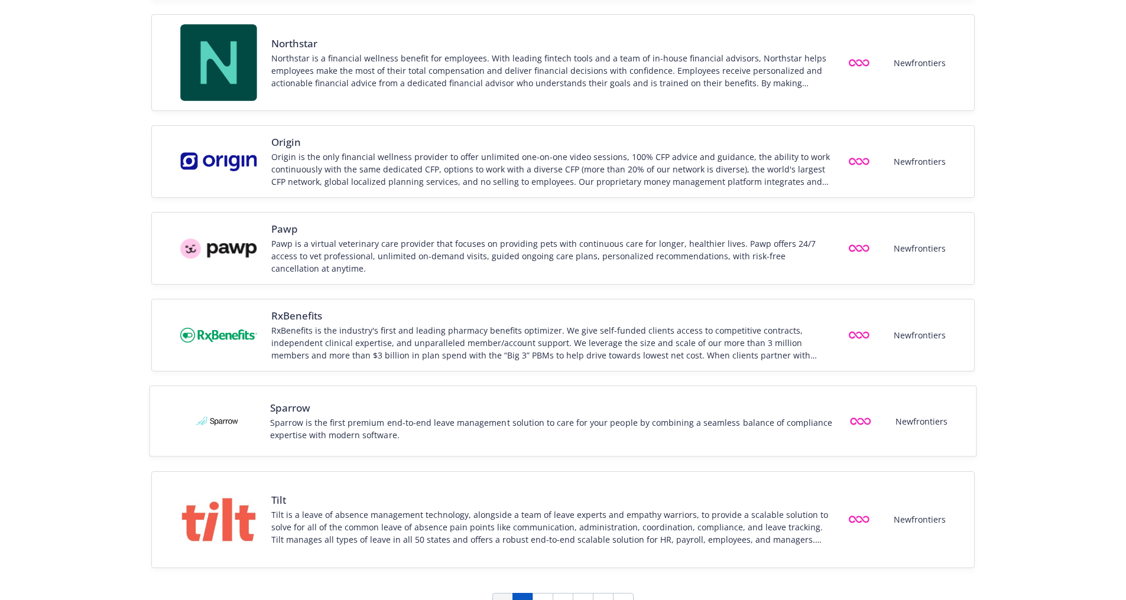
click at [547, 401] on span "Sparrow" at bounding box center [551, 408] width 563 height 14
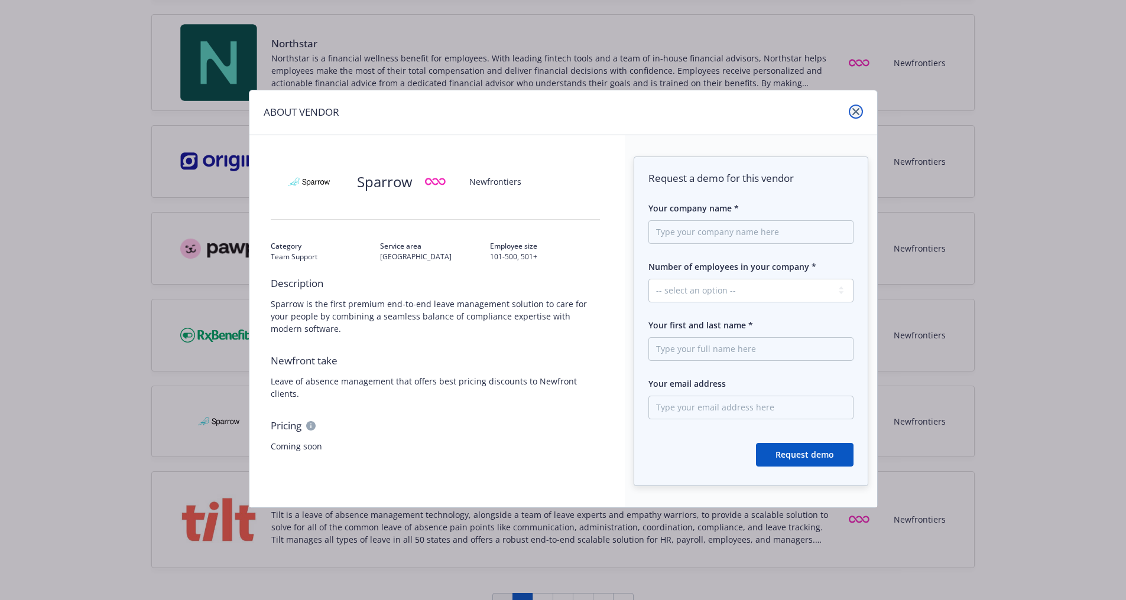
click at [861, 115] on link "close" at bounding box center [856, 112] width 14 height 14
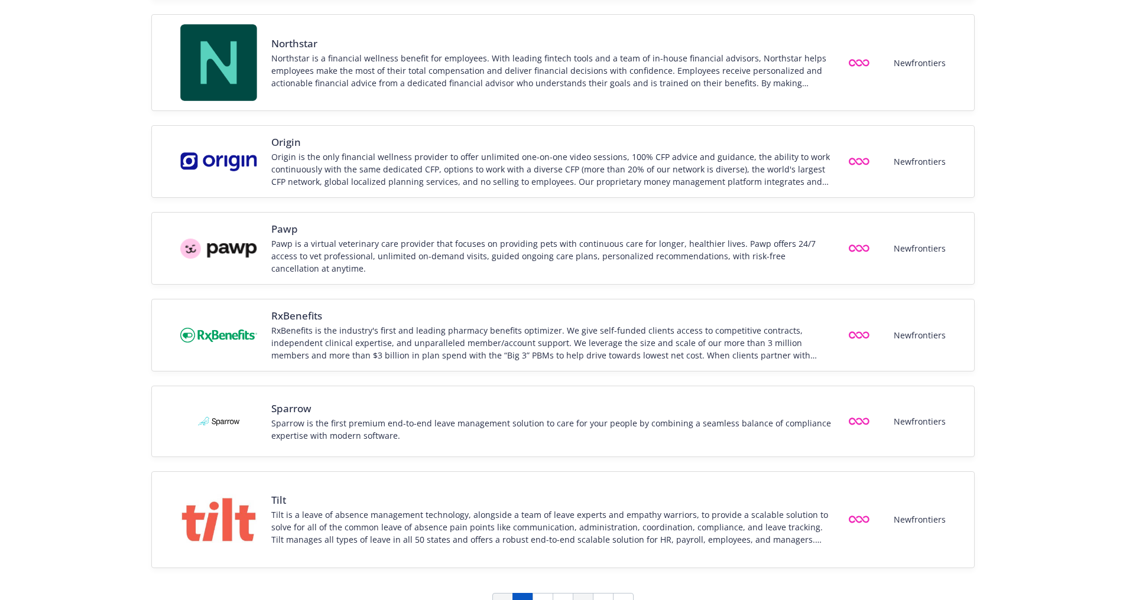
click at [575, 593] on link "4" at bounding box center [583, 603] width 21 height 21
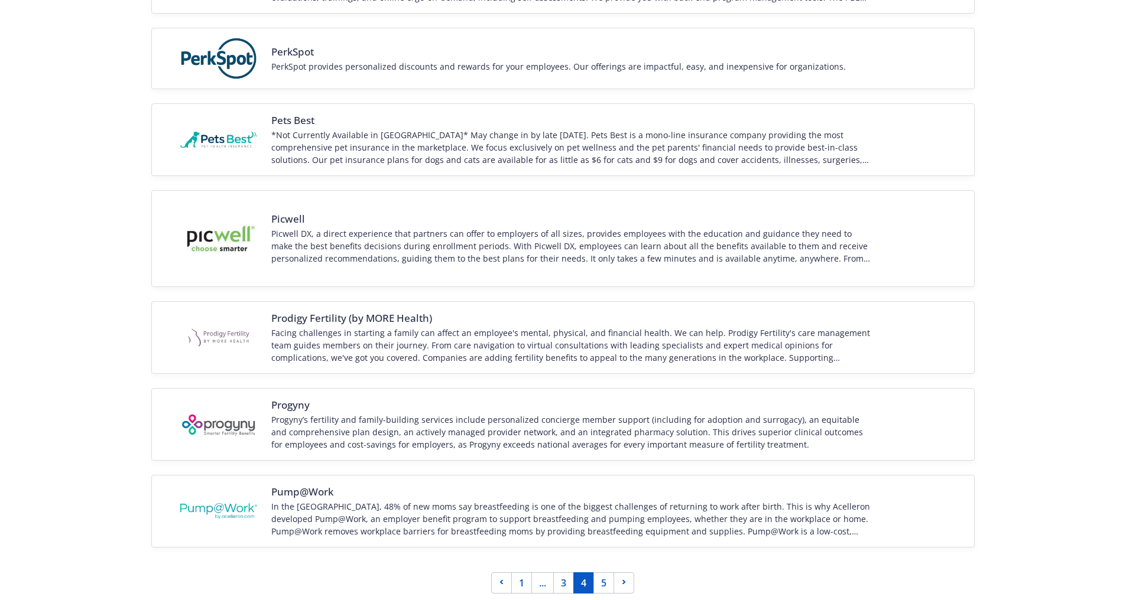
scroll to position [1470, 0]
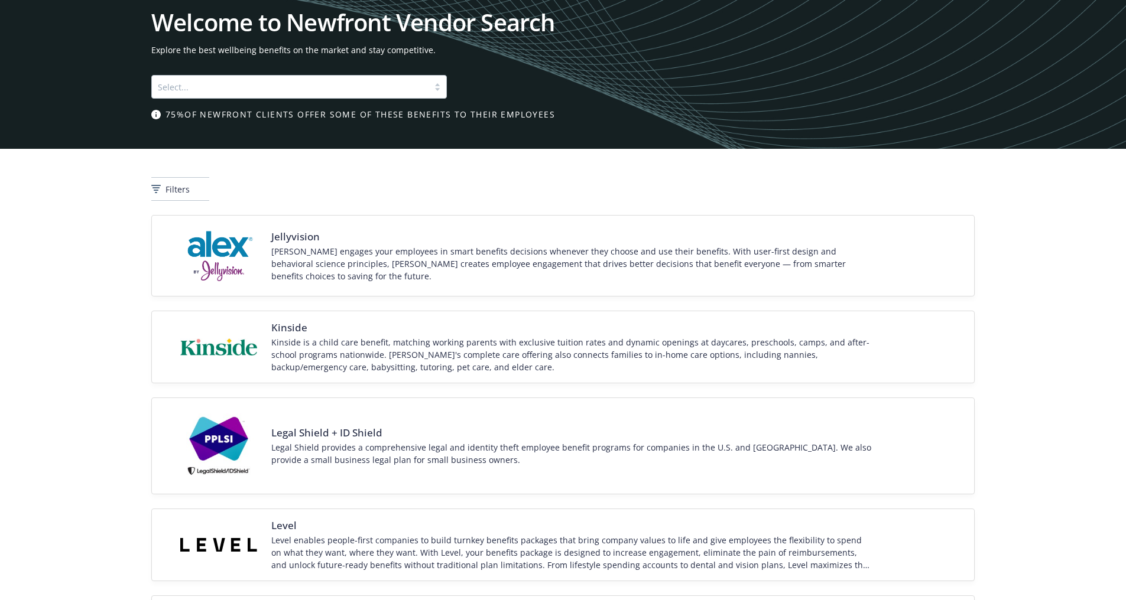
scroll to position [0, 0]
